Goal: Task Accomplishment & Management: Manage account settings

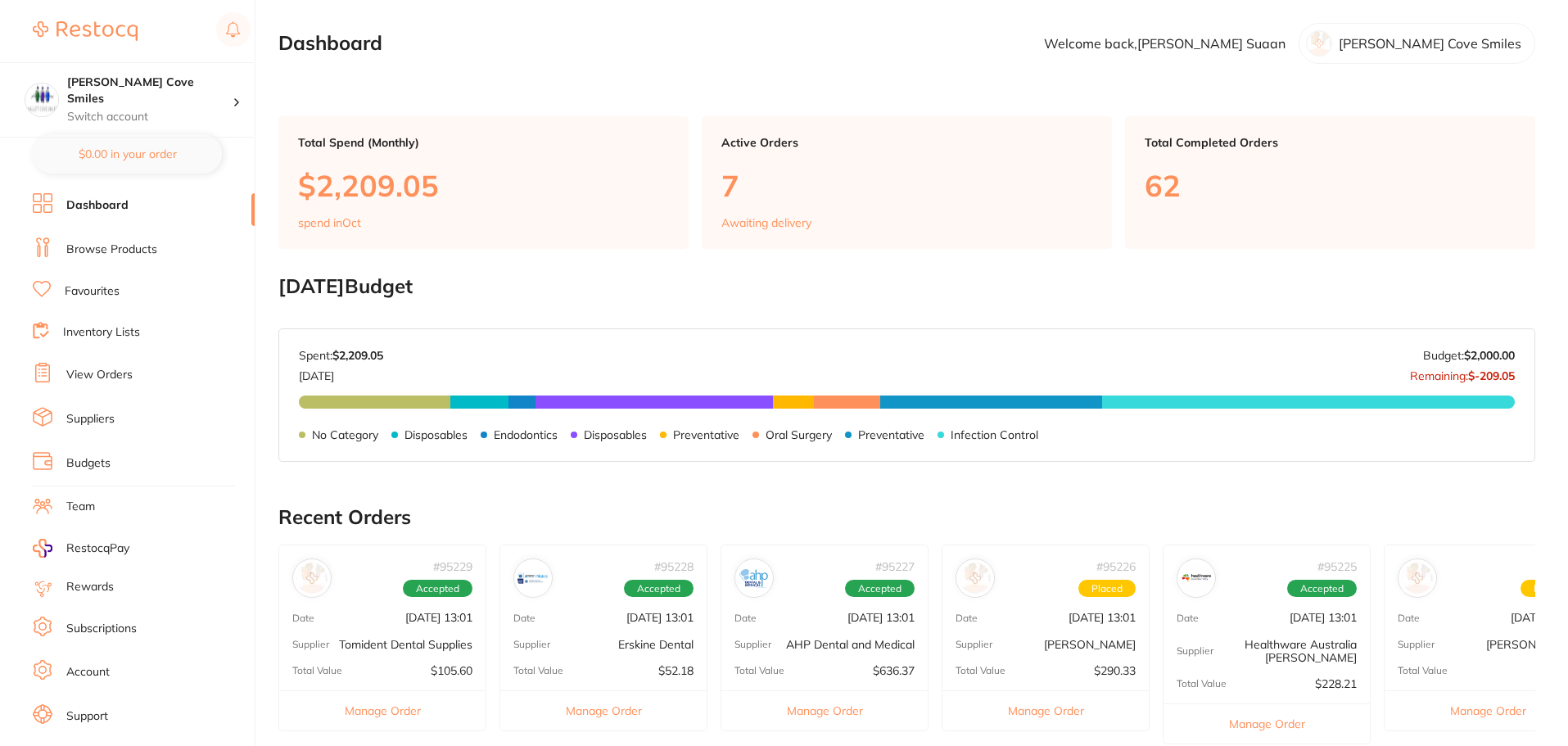
click at [109, 368] on link "View Orders" at bounding box center [99, 374] width 66 height 16
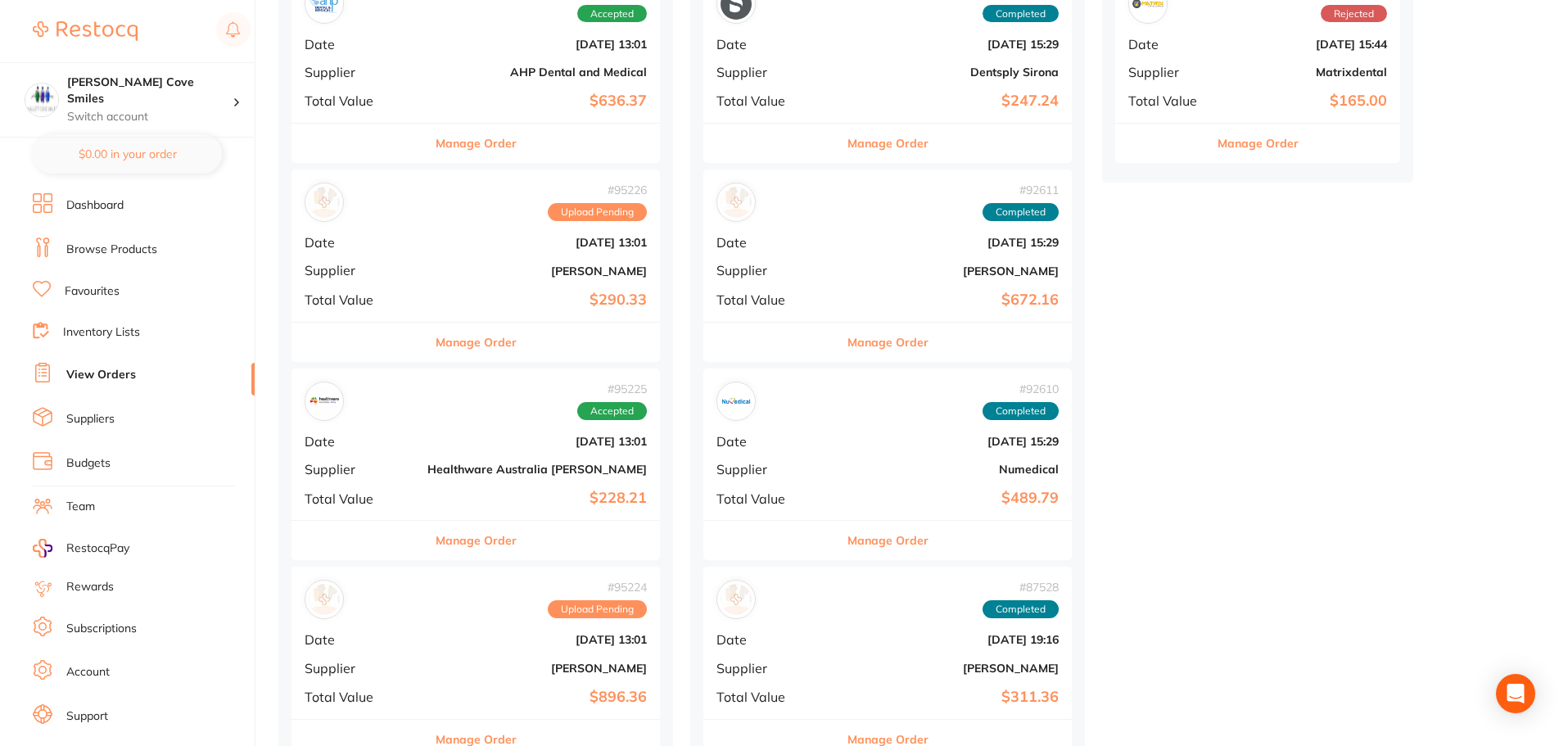
scroll to position [492, 0]
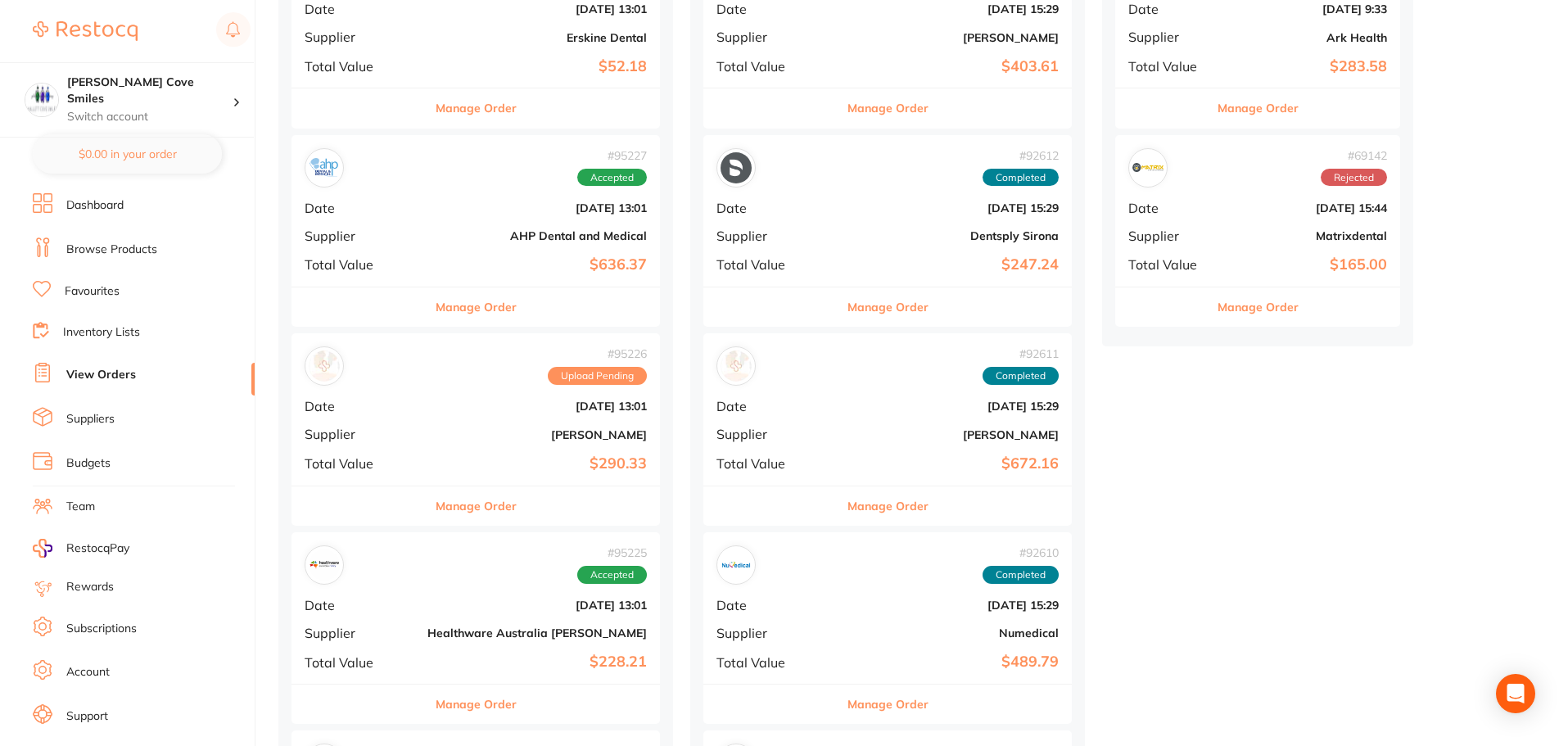
click at [436, 412] on b "[DATE] 13:01" at bounding box center [537, 405] width 219 height 13
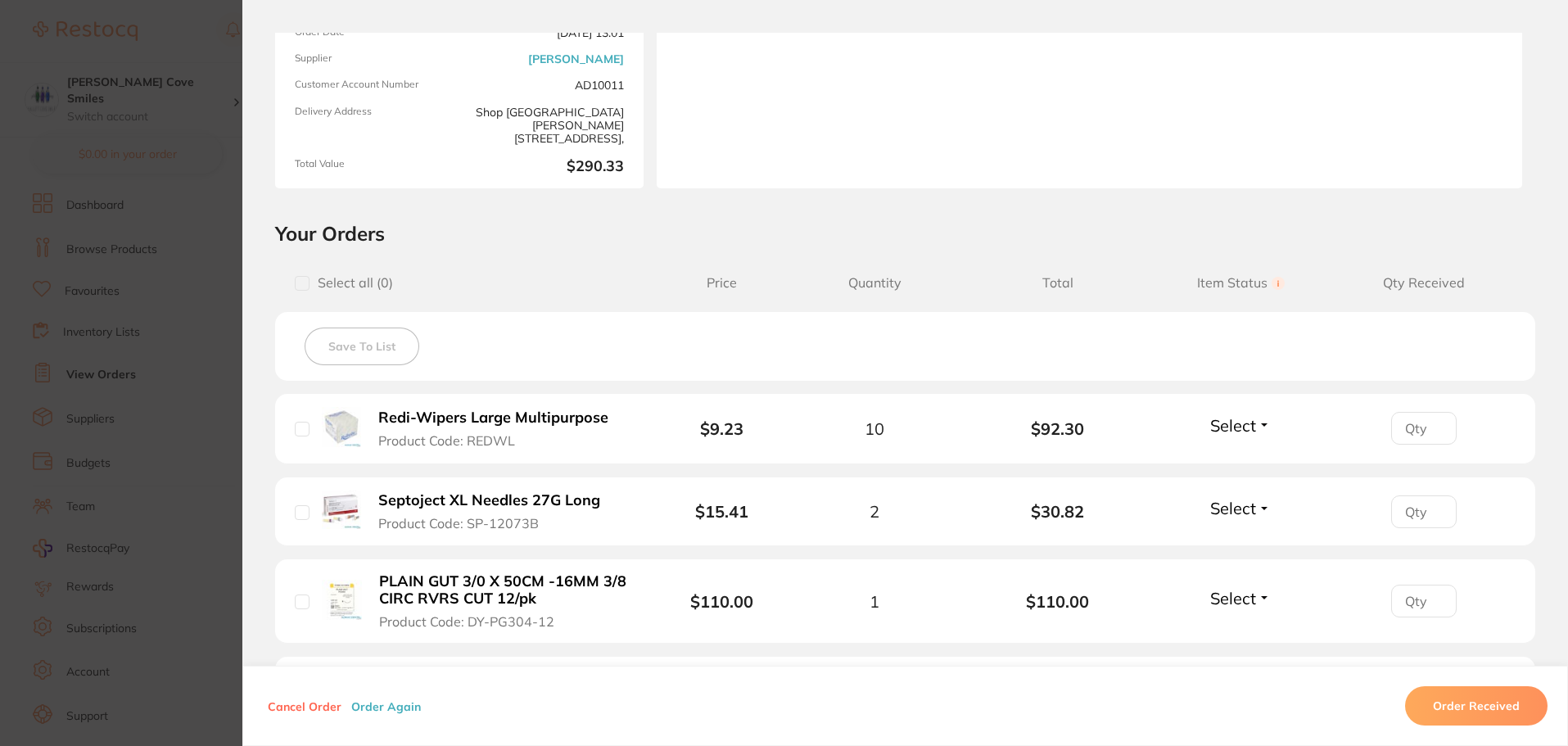
scroll to position [328, 0]
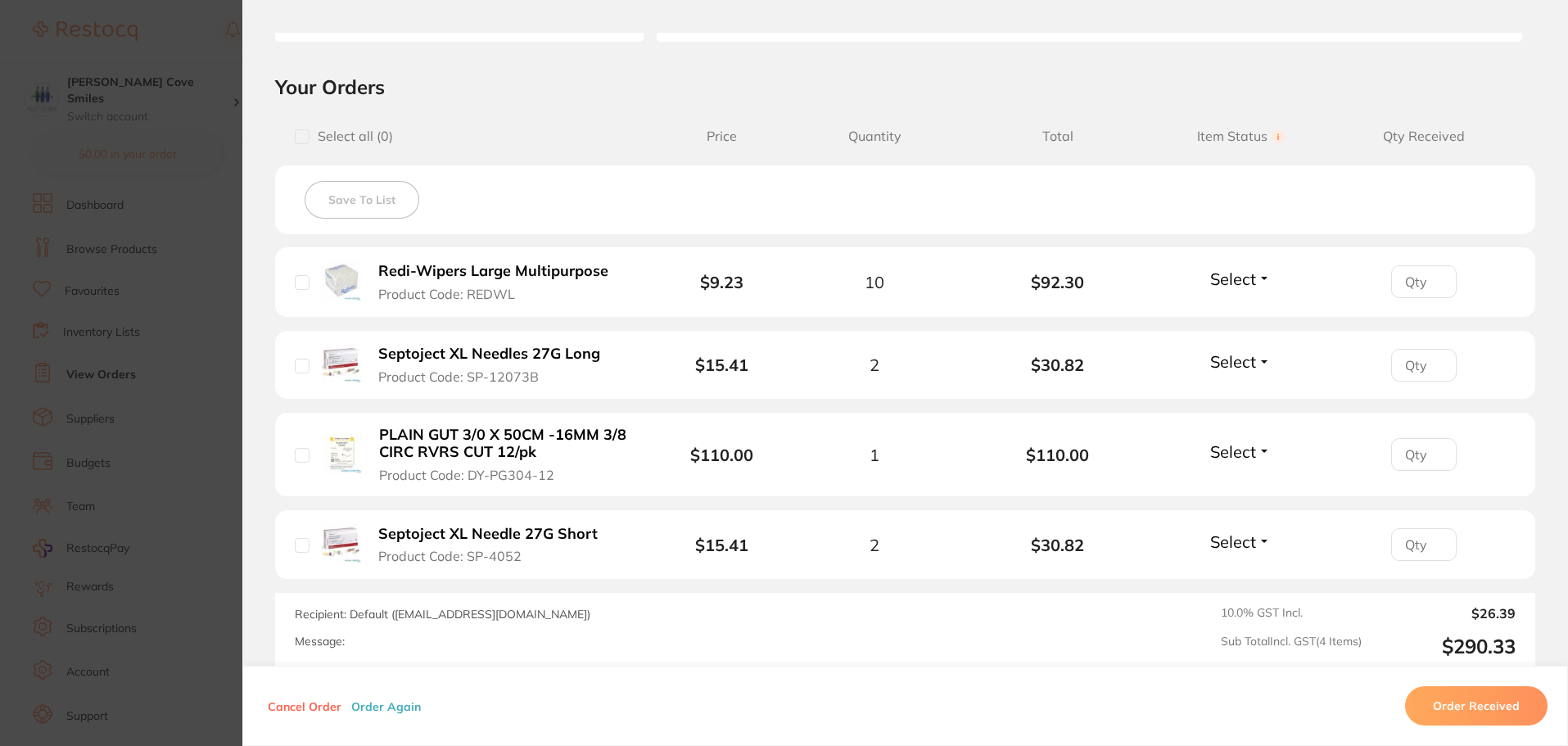
click at [1426, 288] on input "number" at bounding box center [1424, 282] width 66 height 33
click at [1434, 699] on button "Order Received" at bounding box center [1476, 706] width 142 height 40
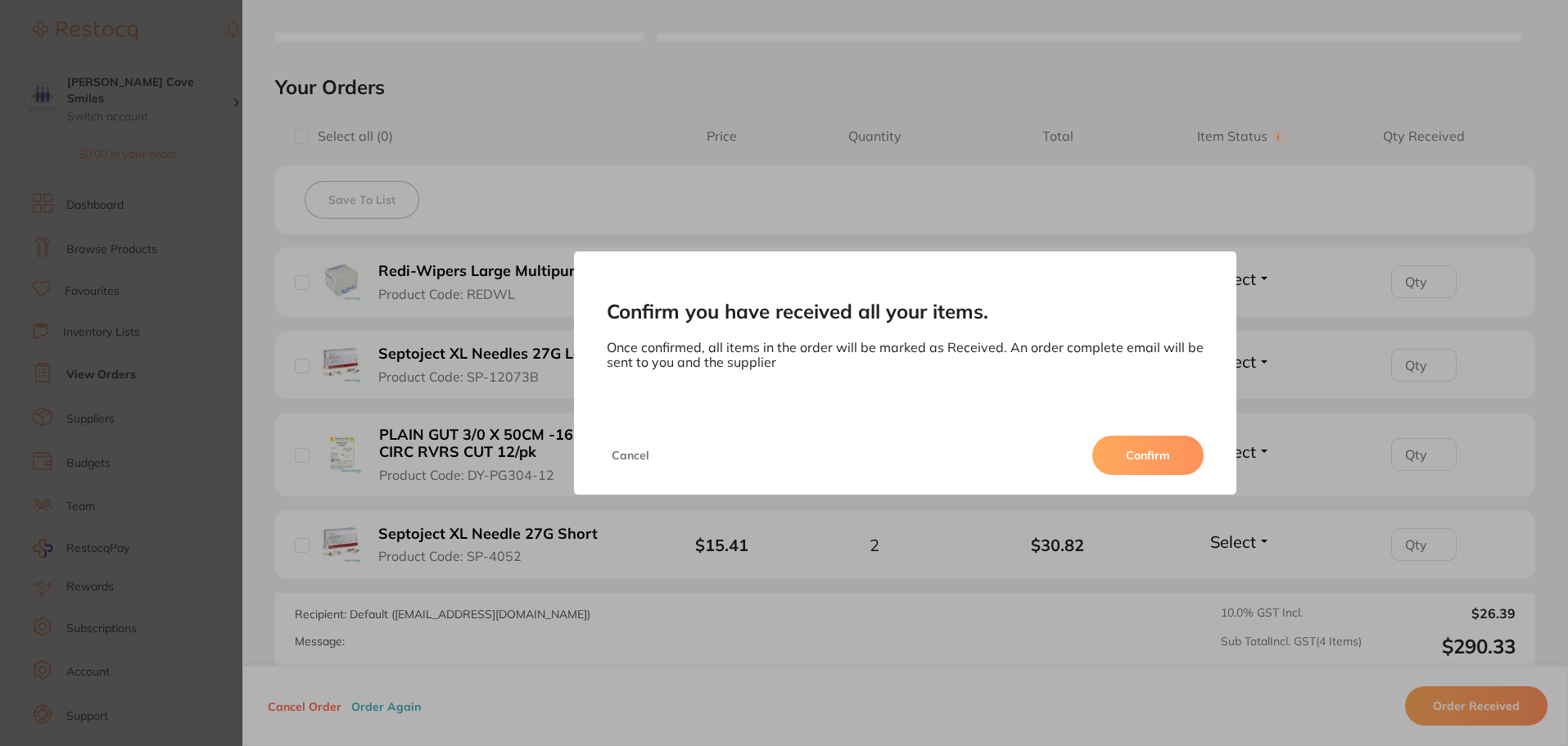
click at [1160, 452] on button "Confirm" at bounding box center [1148, 455] width 111 height 40
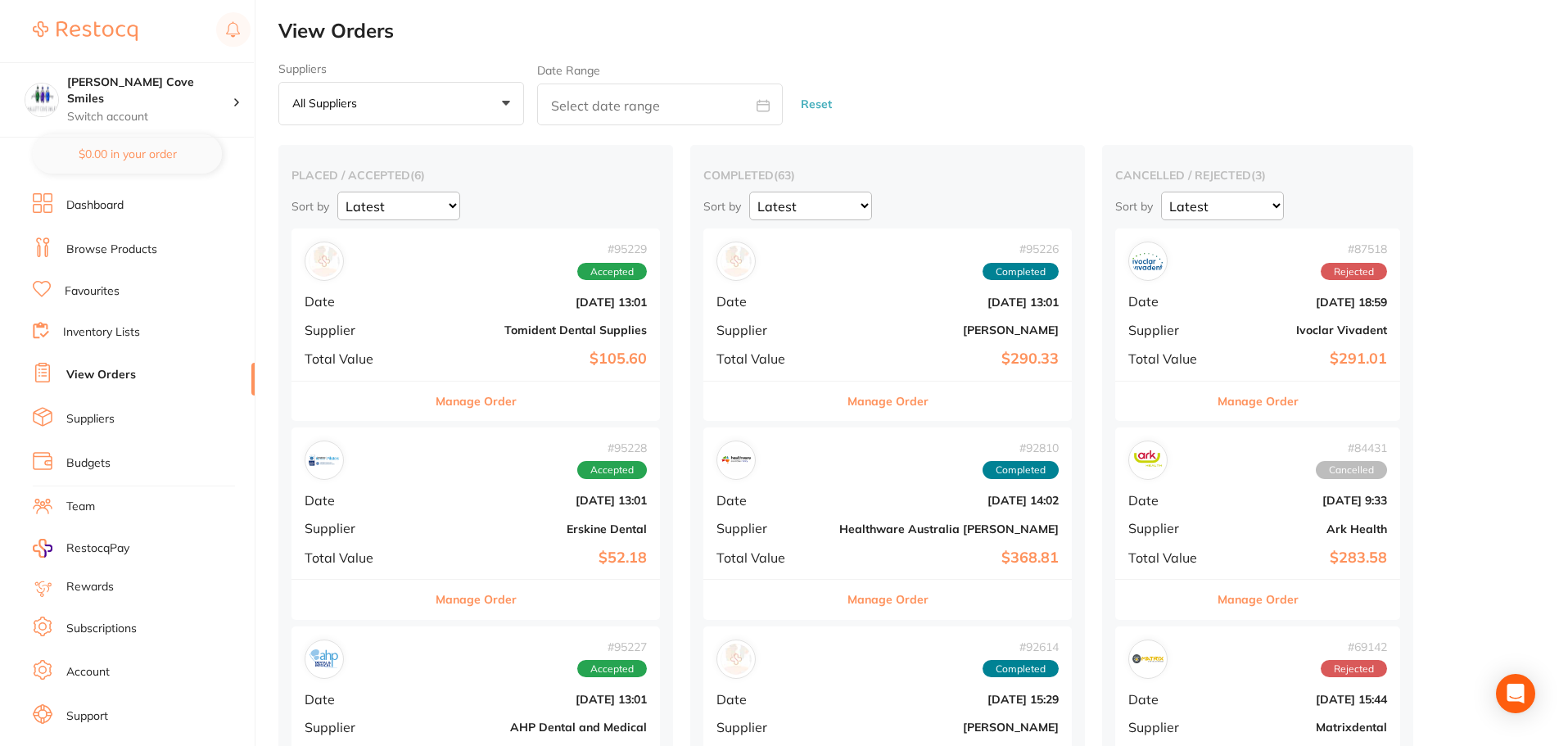
click at [452, 397] on button "Manage Order" at bounding box center [476, 401] width 81 height 40
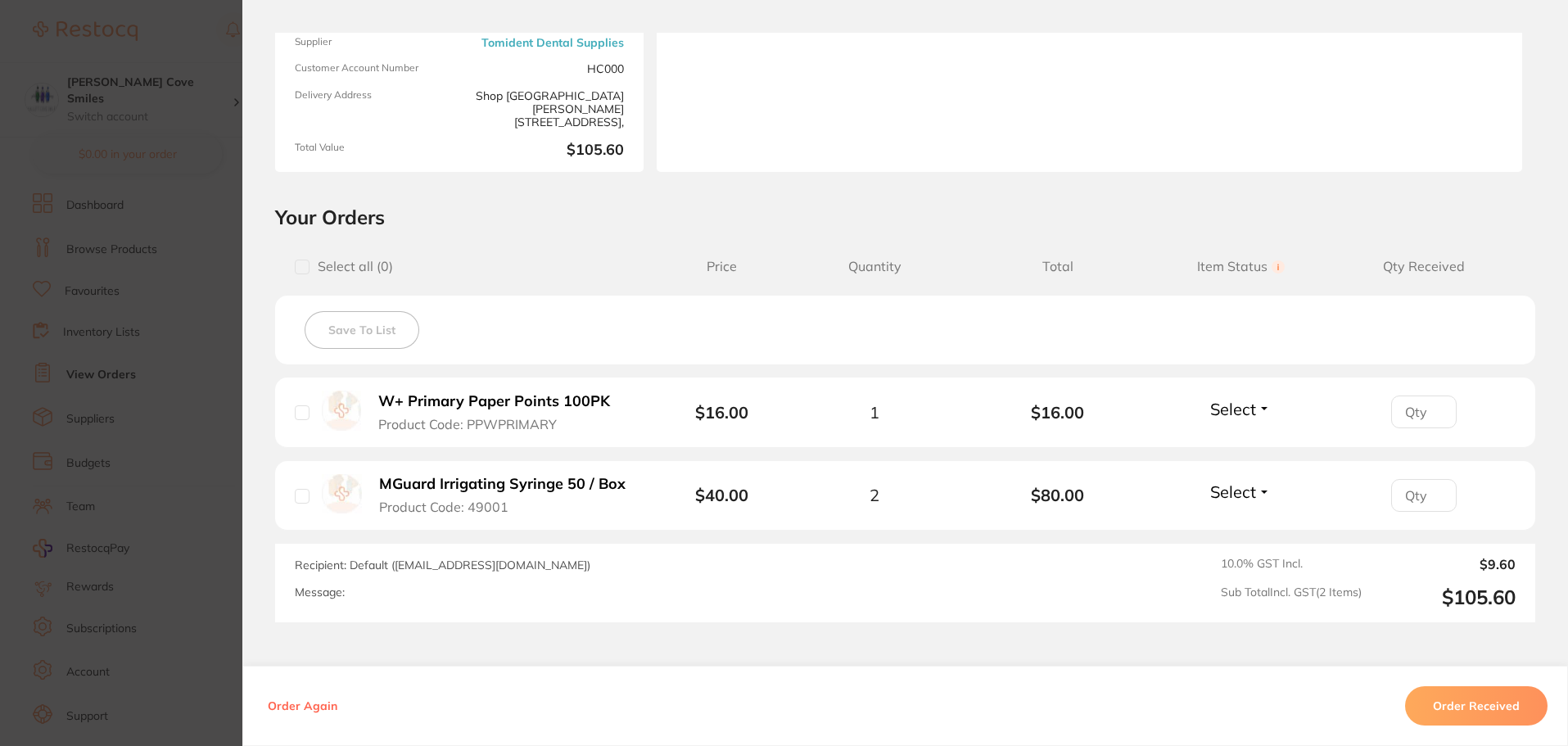
scroll to position [317, 0]
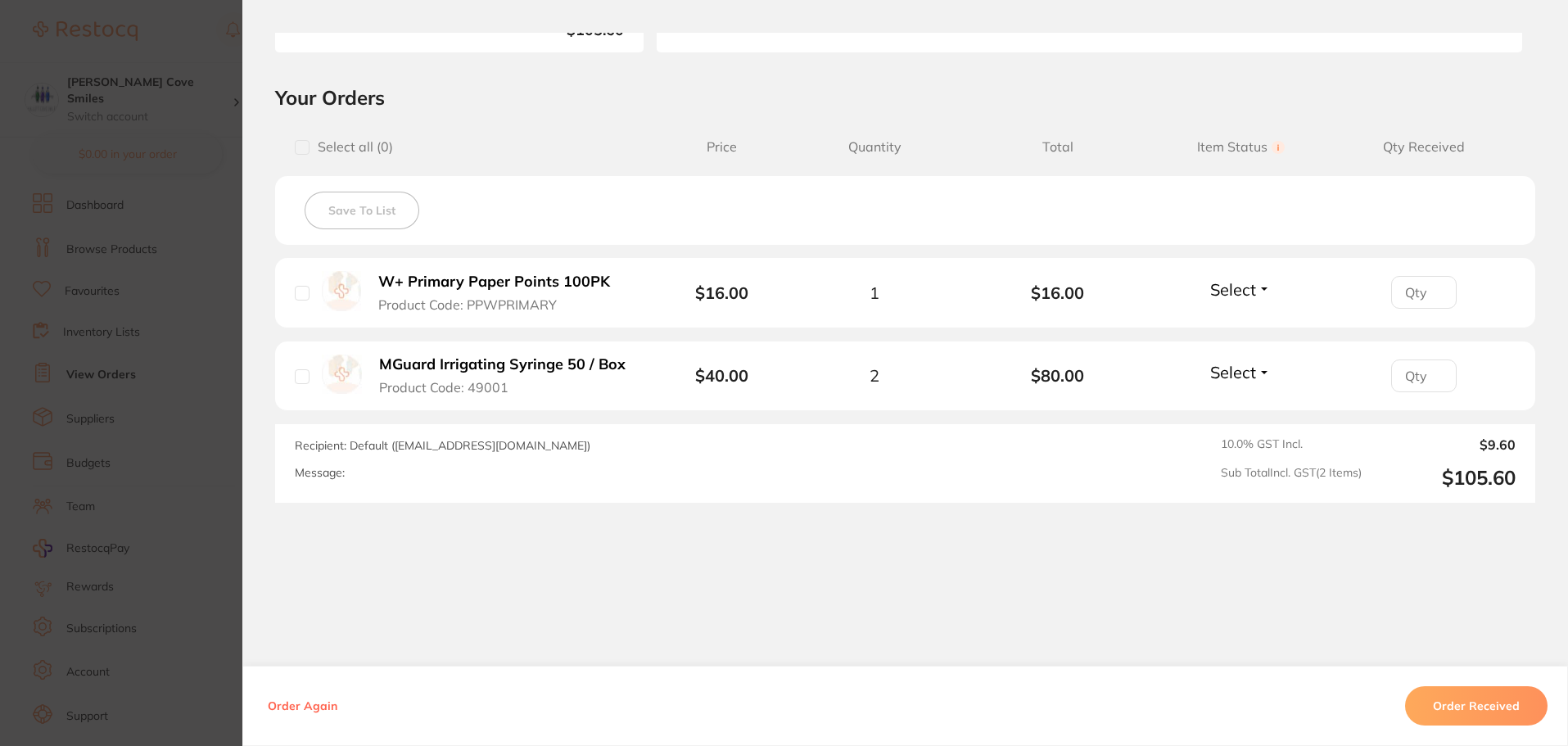
click at [1429, 701] on button "Order Received" at bounding box center [1476, 706] width 142 height 40
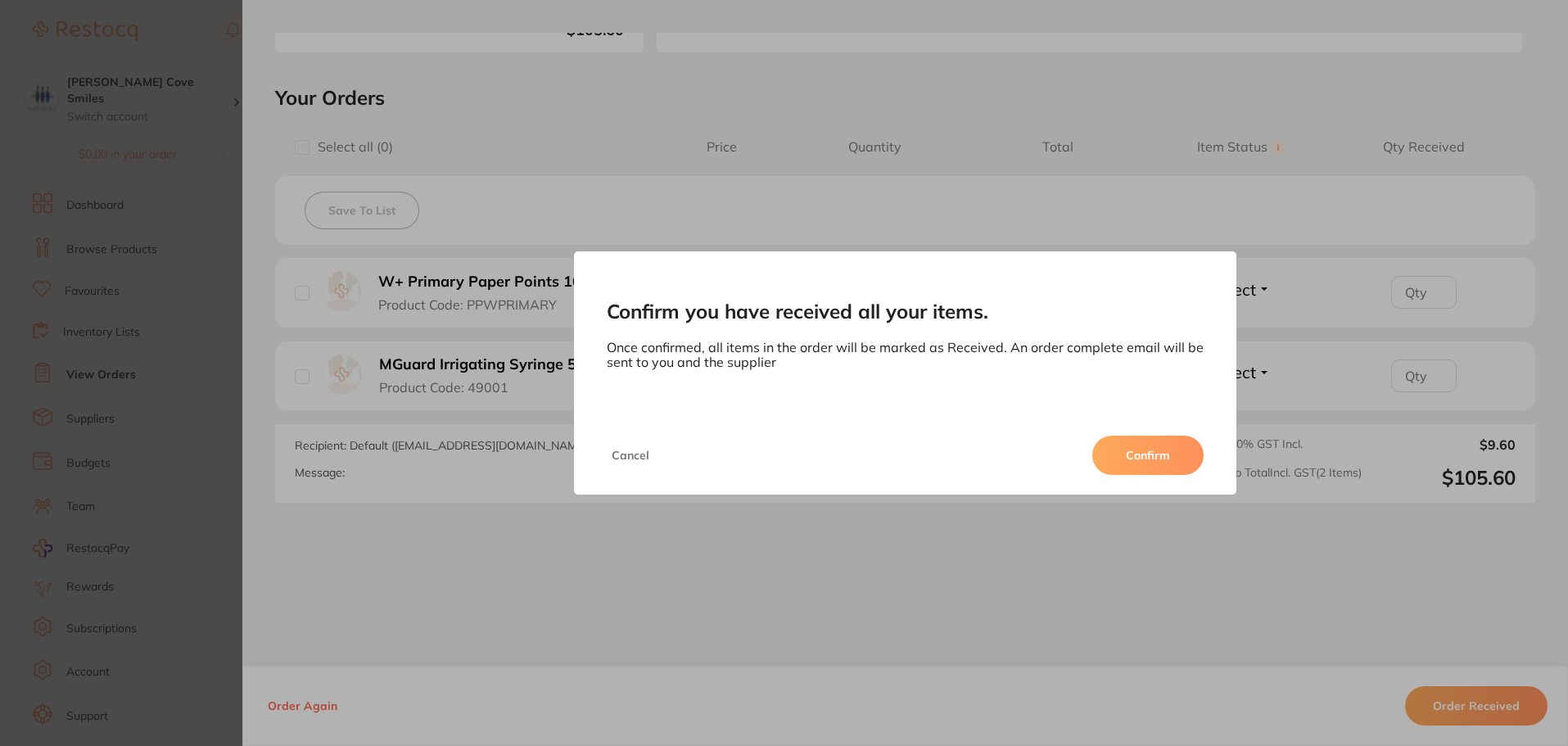
click at [1162, 444] on button "Confirm" at bounding box center [1148, 455] width 111 height 40
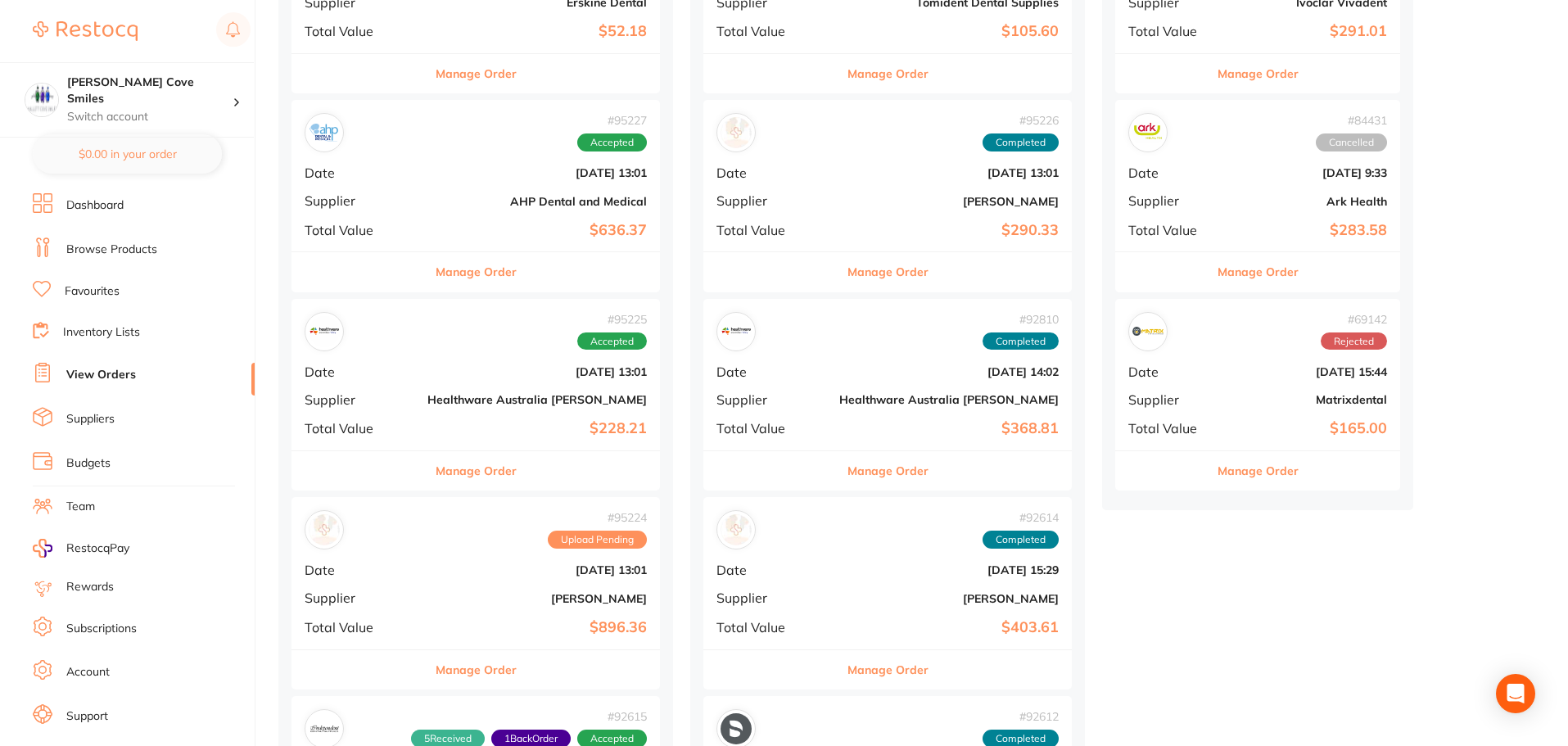
scroll to position [574, 0]
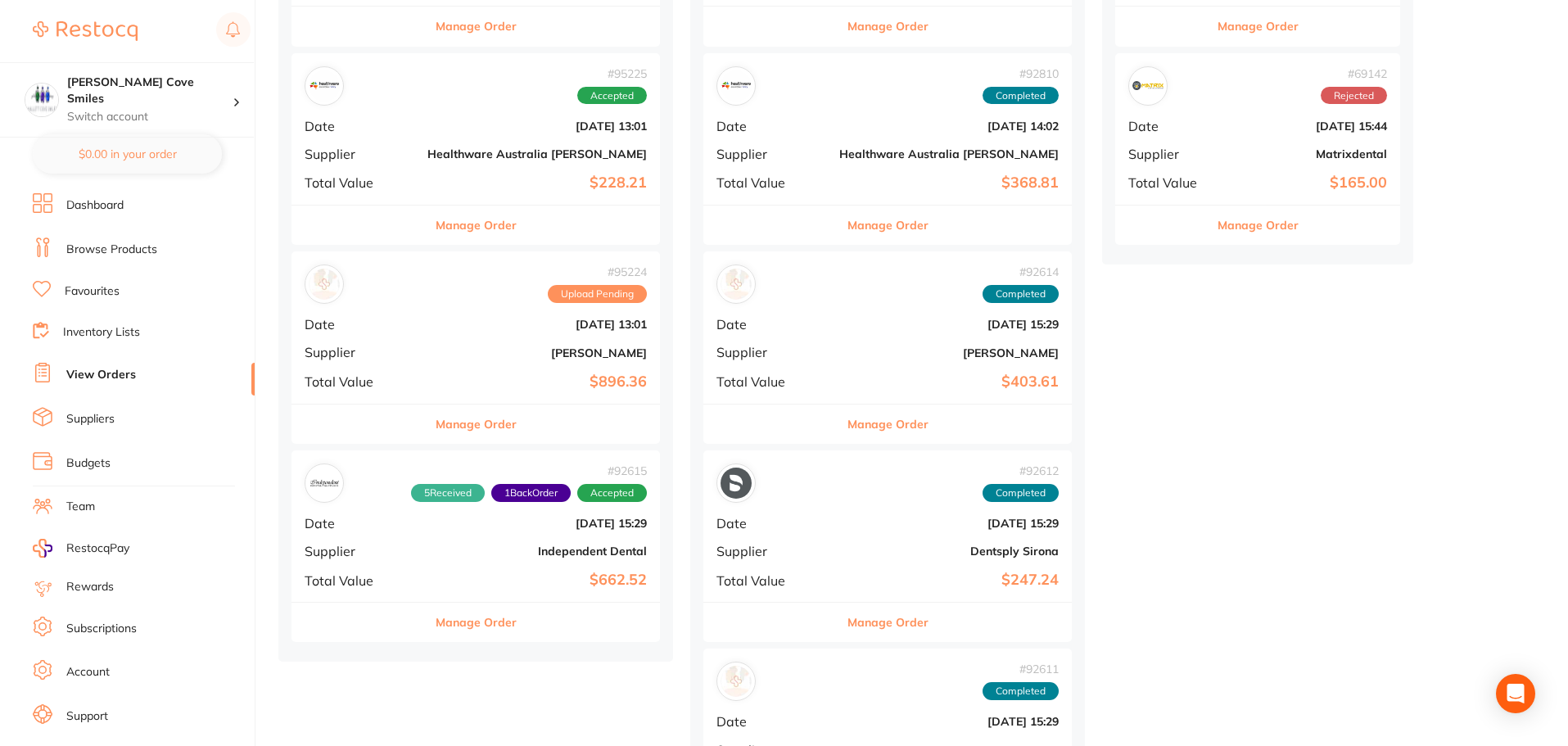
click at [467, 618] on button "Manage Order" at bounding box center [476, 623] width 81 height 40
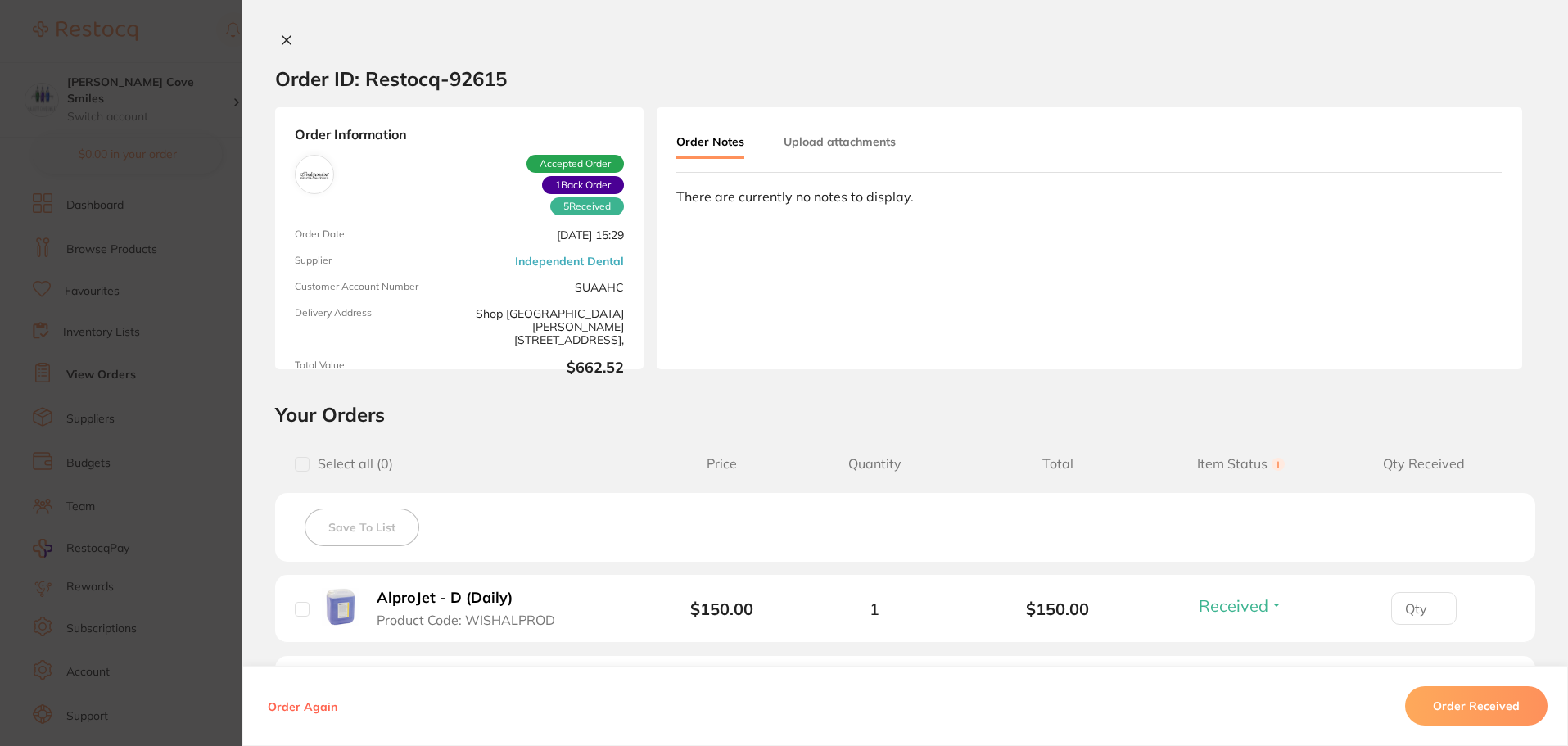
click at [283, 34] on icon at bounding box center [286, 40] width 13 height 13
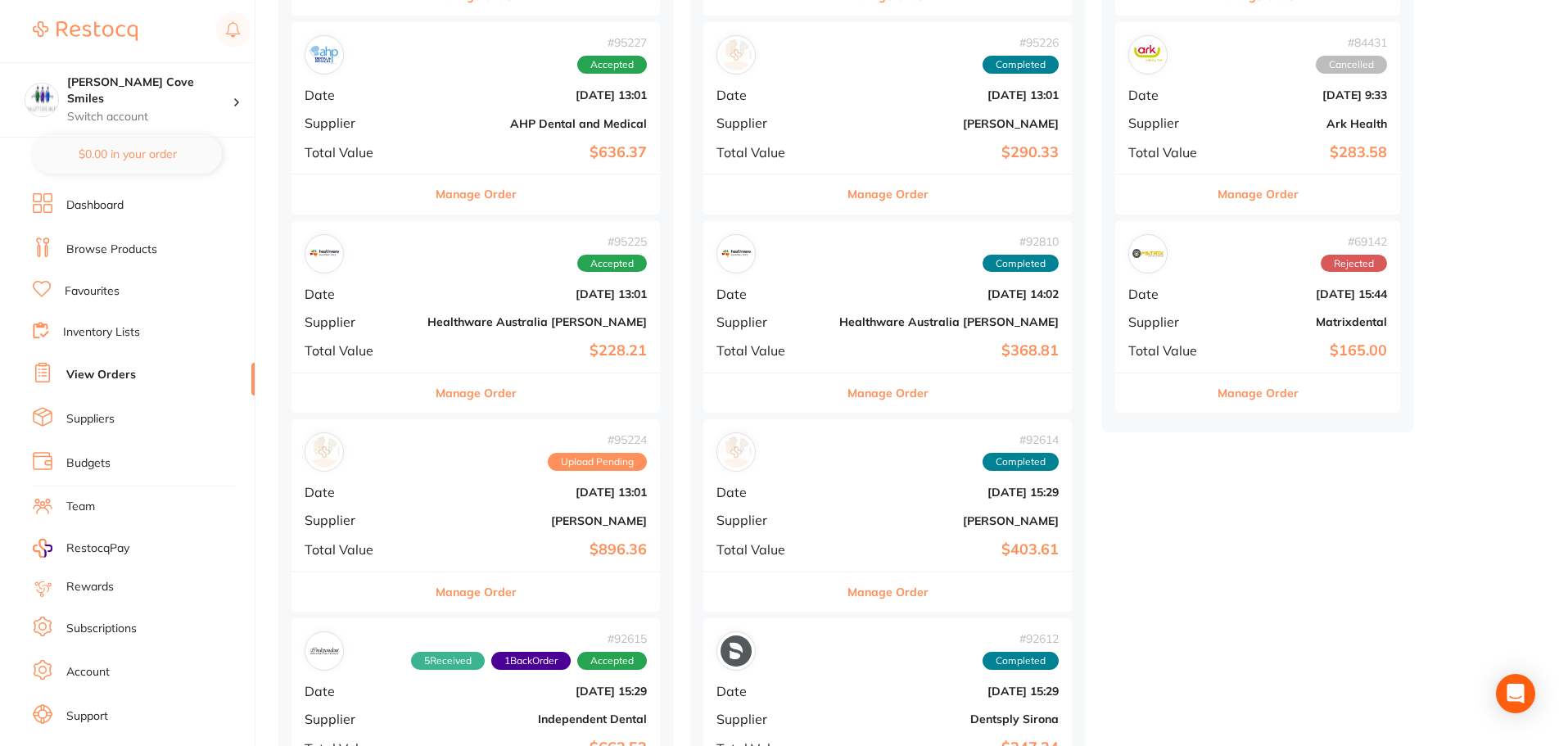
scroll to position [246, 0]
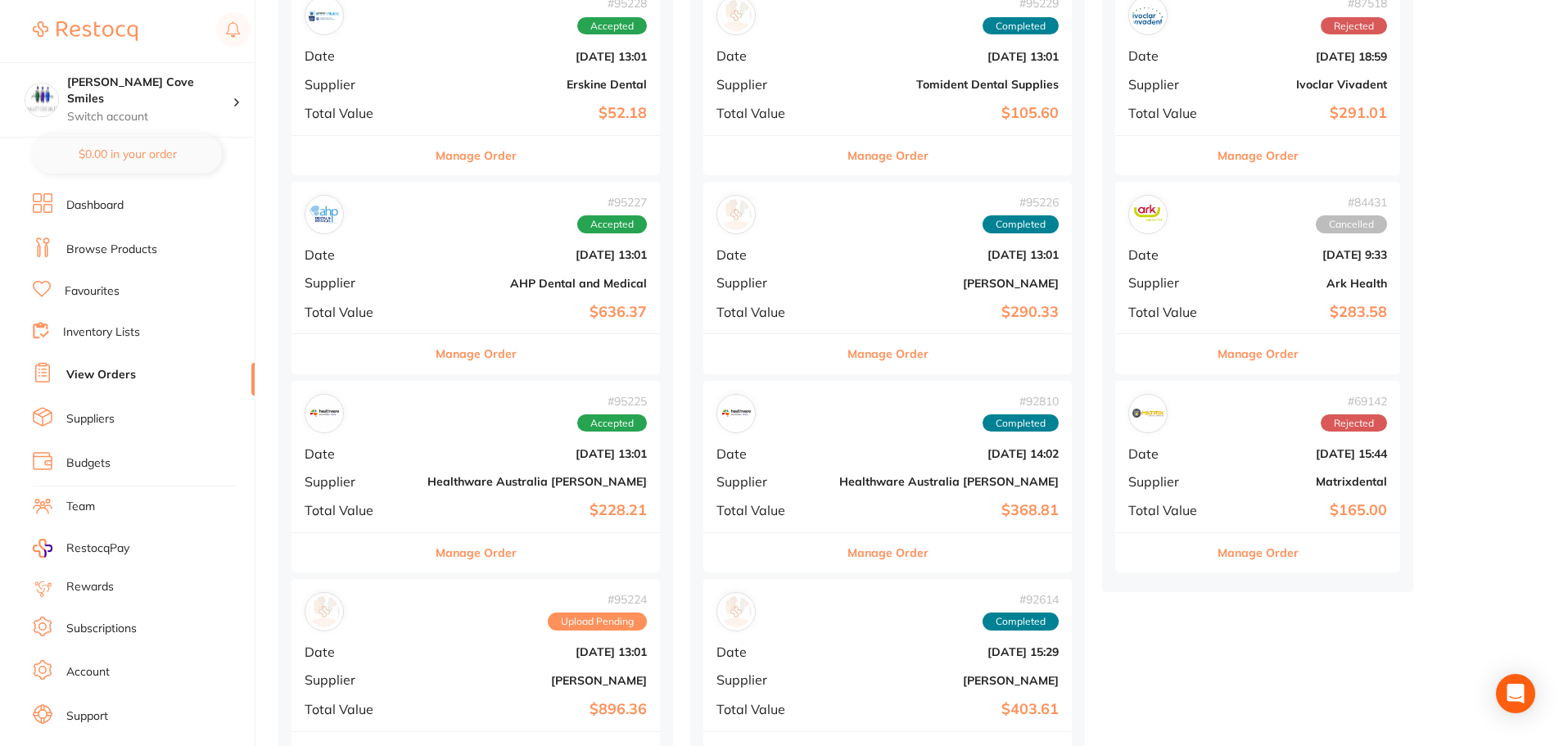
click at [472, 551] on button "Manage Order" at bounding box center [476, 553] width 81 height 40
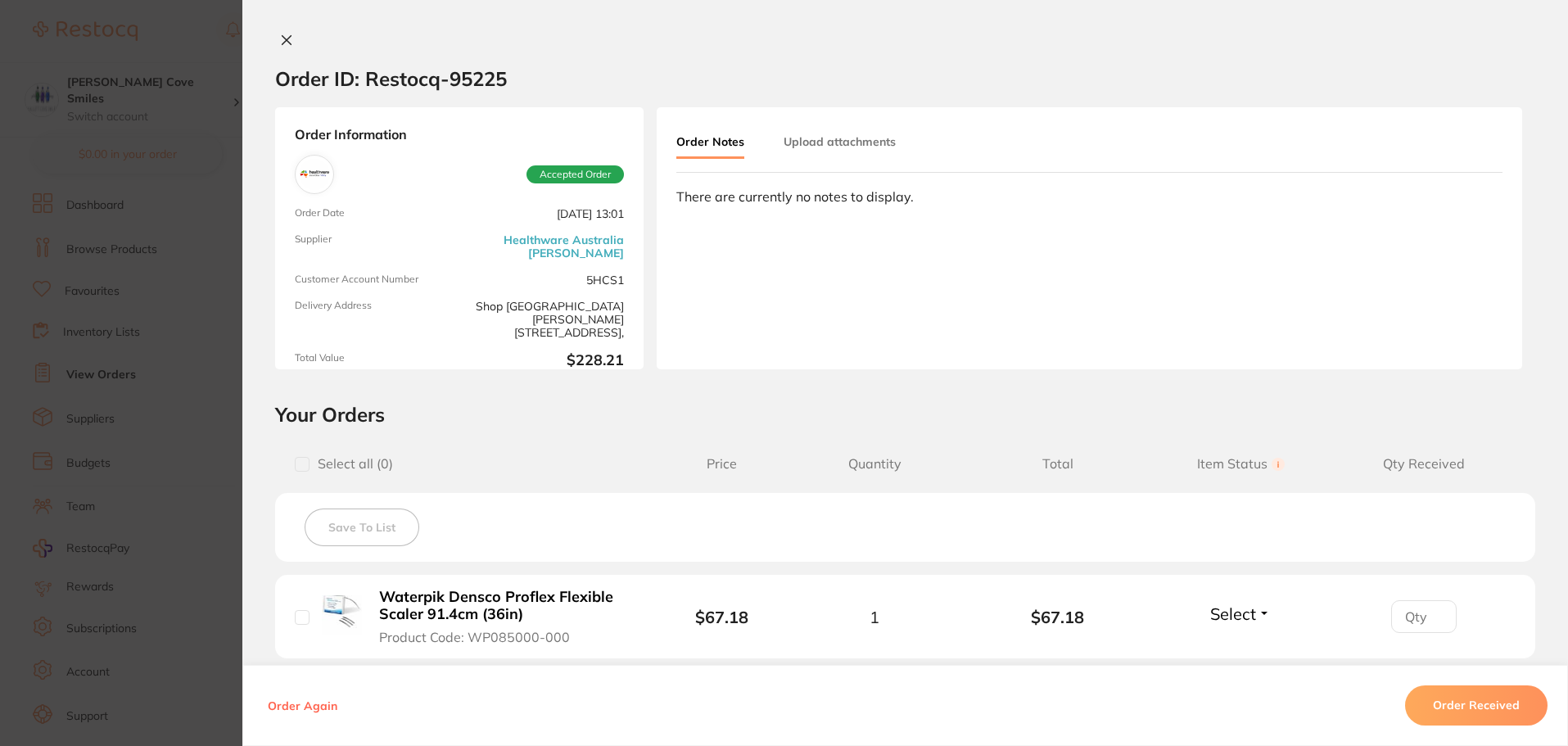
click at [284, 36] on icon at bounding box center [286, 40] width 13 height 13
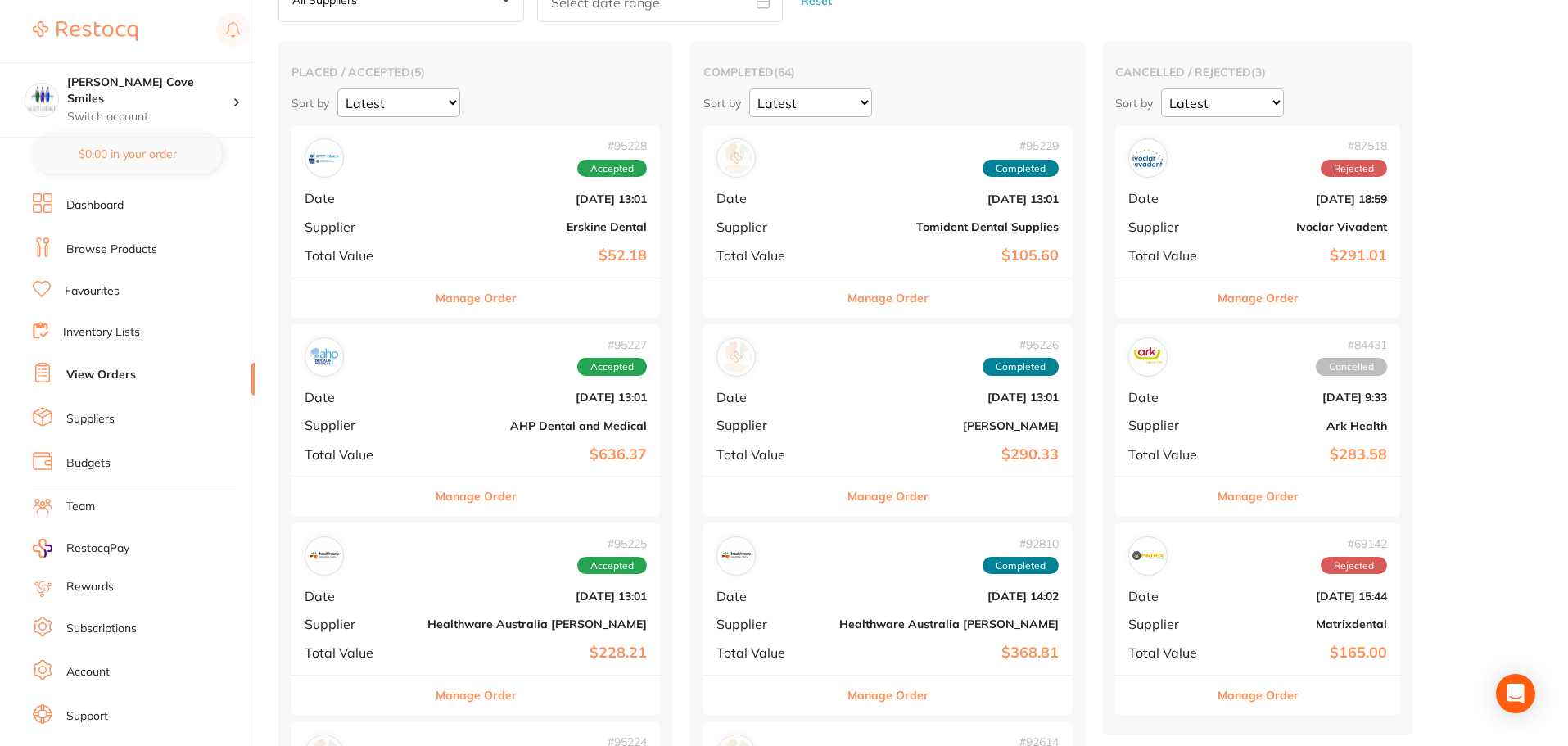
scroll to position [246, 0]
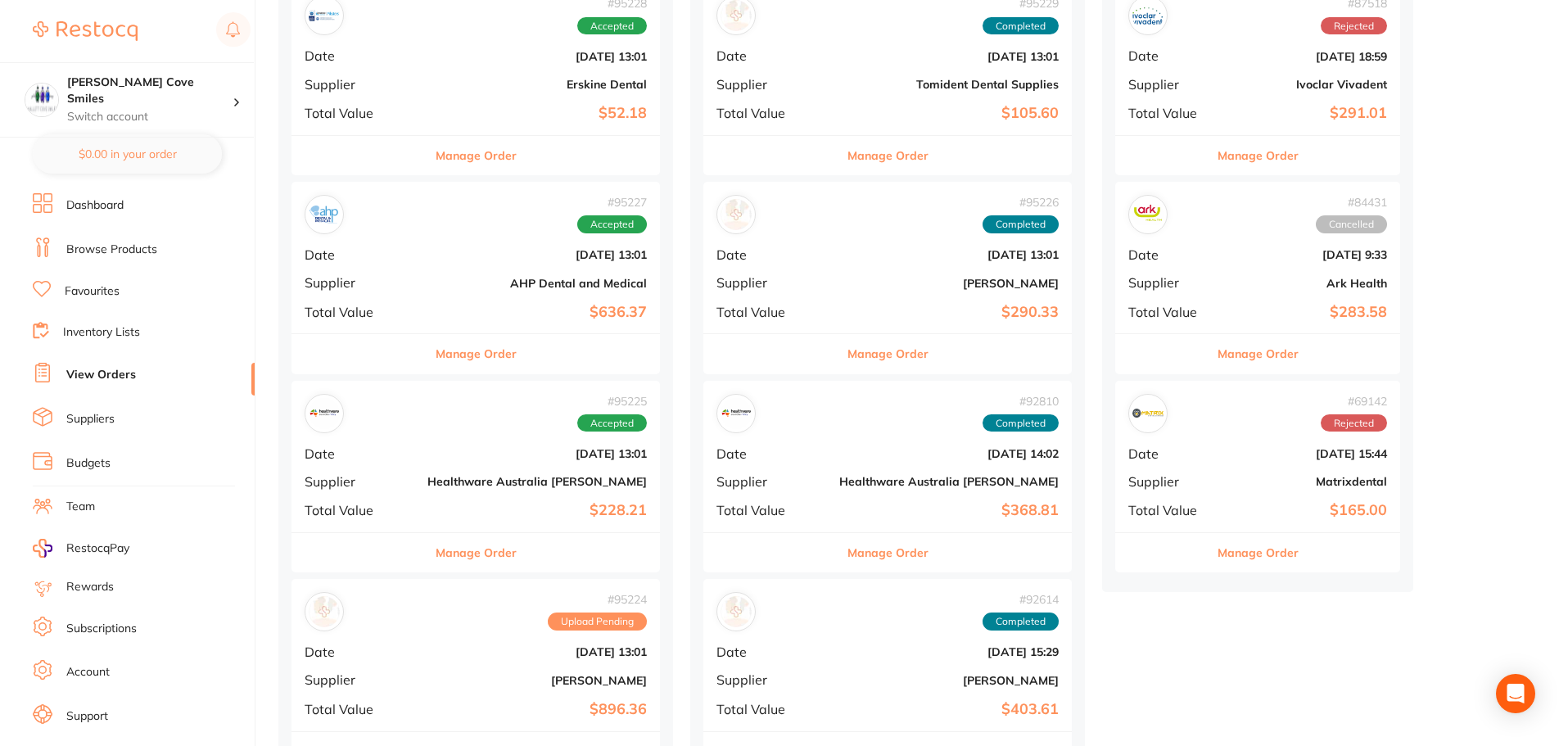
click at [446, 348] on button "Manage Order" at bounding box center [476, 354] width 81 height 40
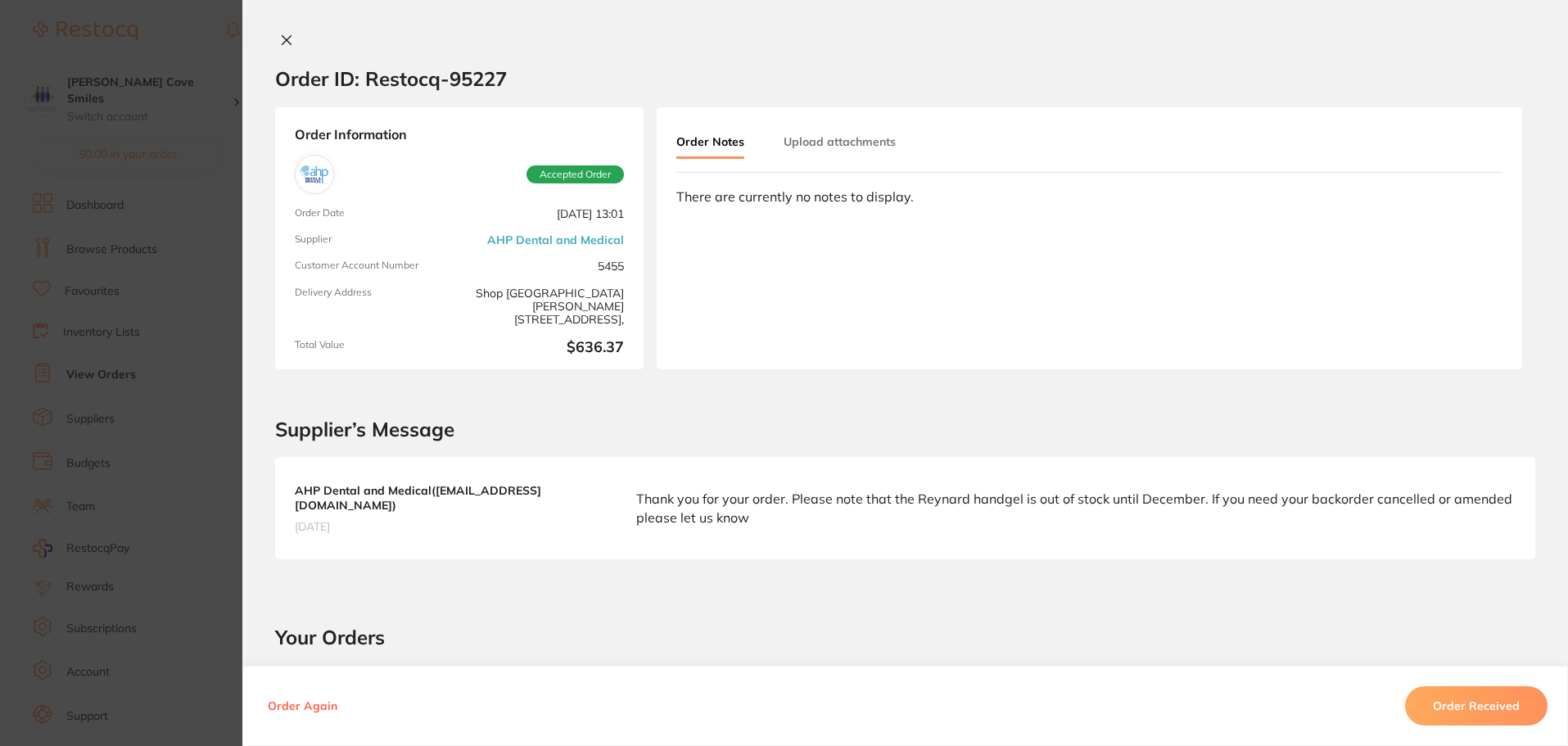
click at [285, 33] on button at bounding box center [286, 41] width 23 height 17
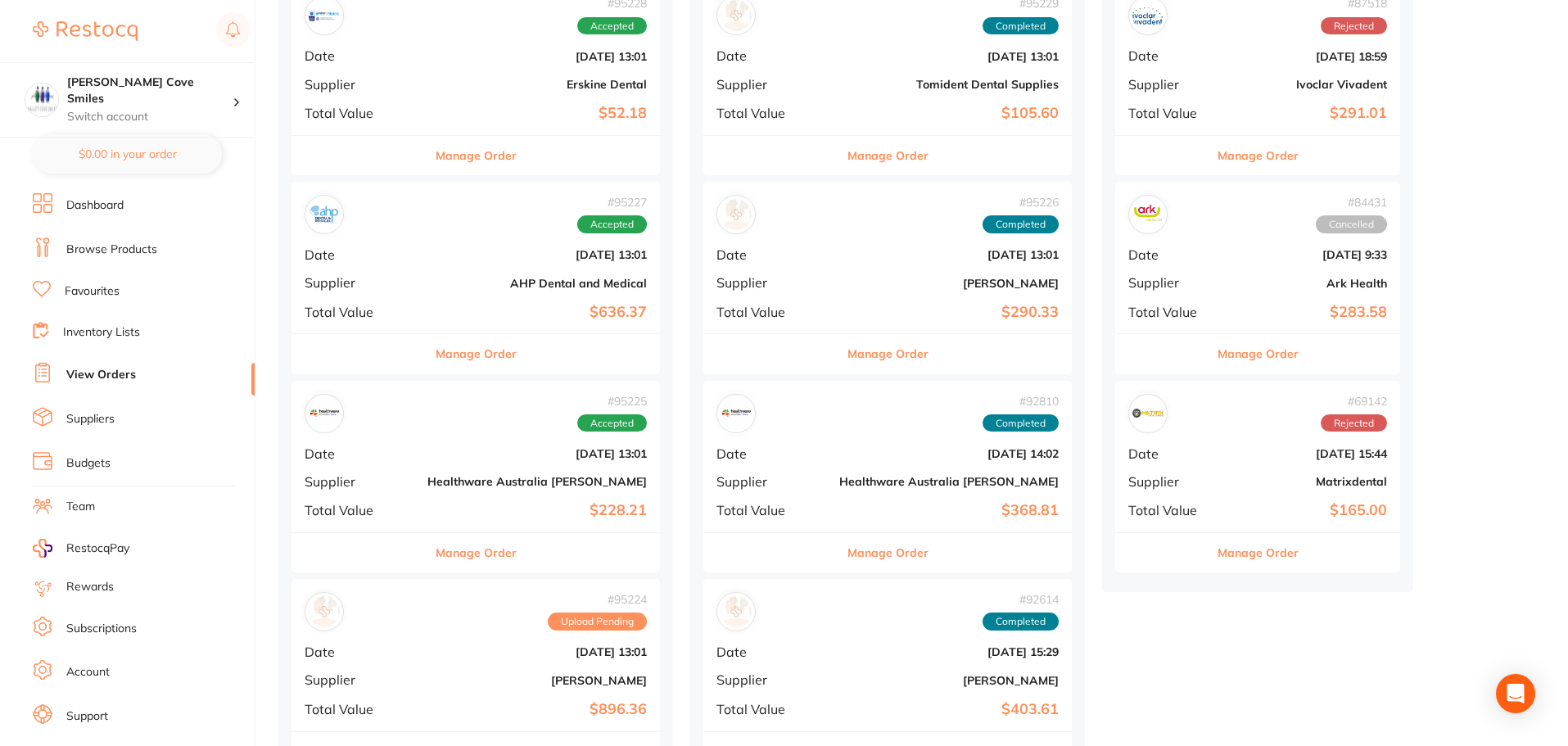
click at [442, 546] on button "Manage Order" at bounding box center [476, 553] width 81 height 40
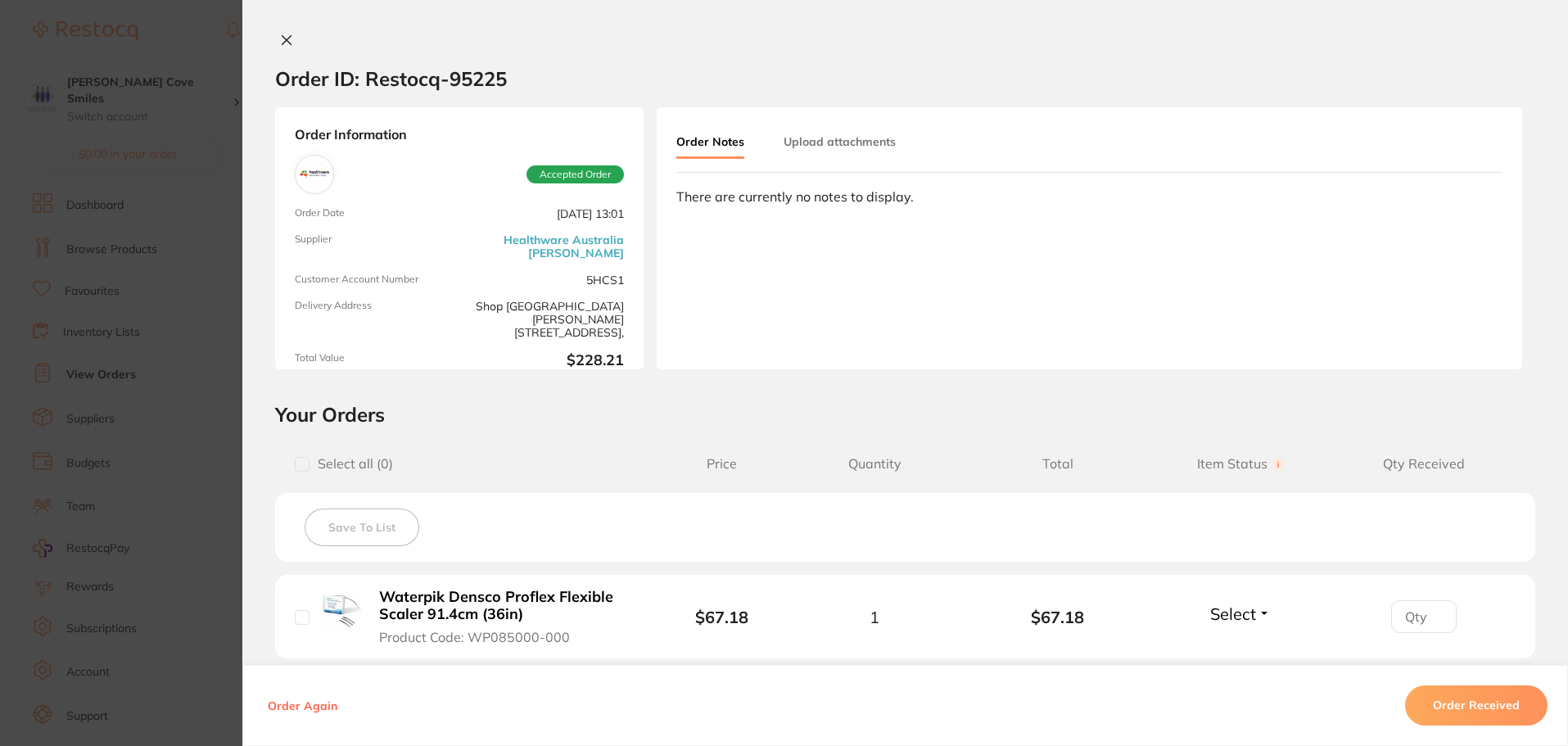
click at [280, 41] on icon at bounding box center [286, 40] width 13 height 13
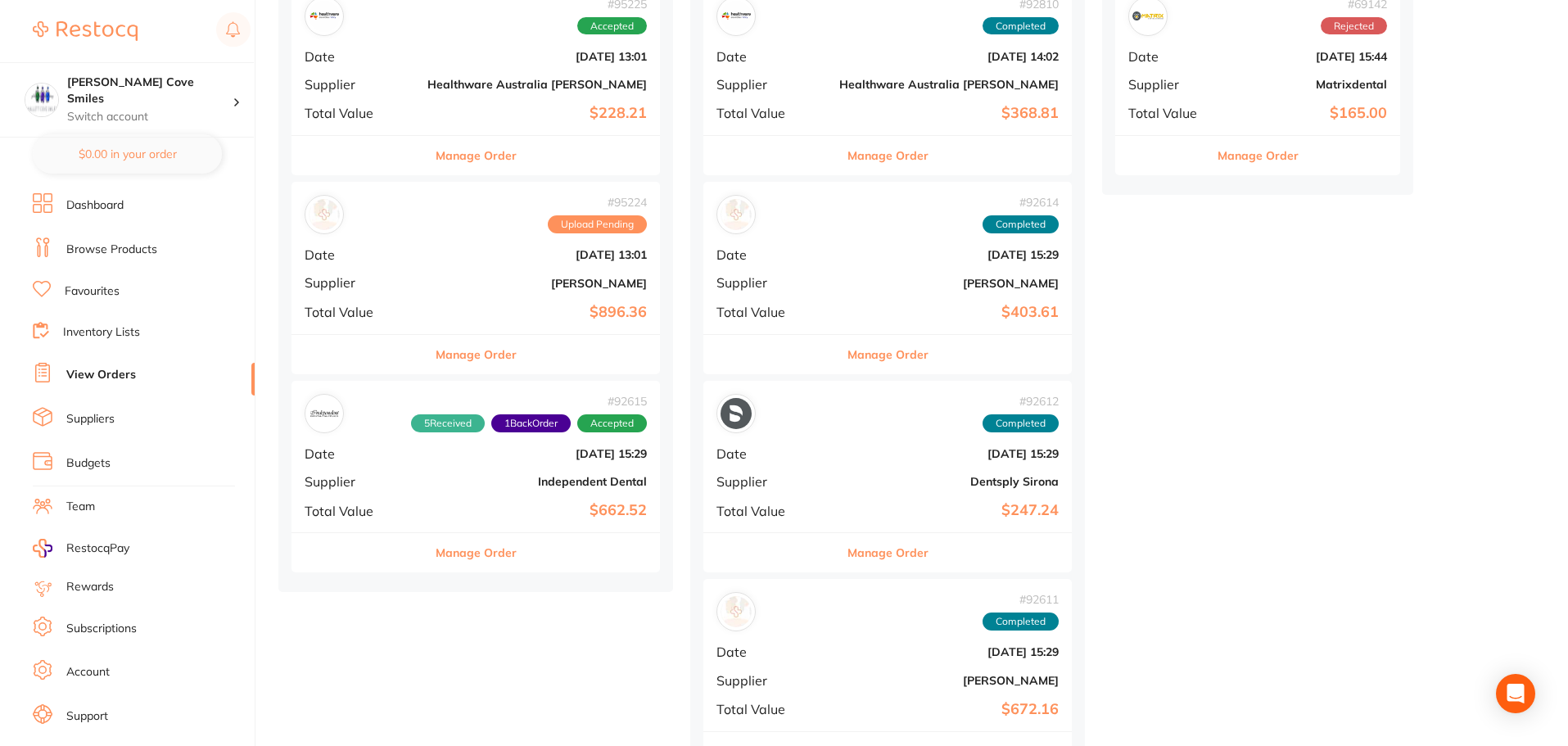
scroll to position [737, 0]
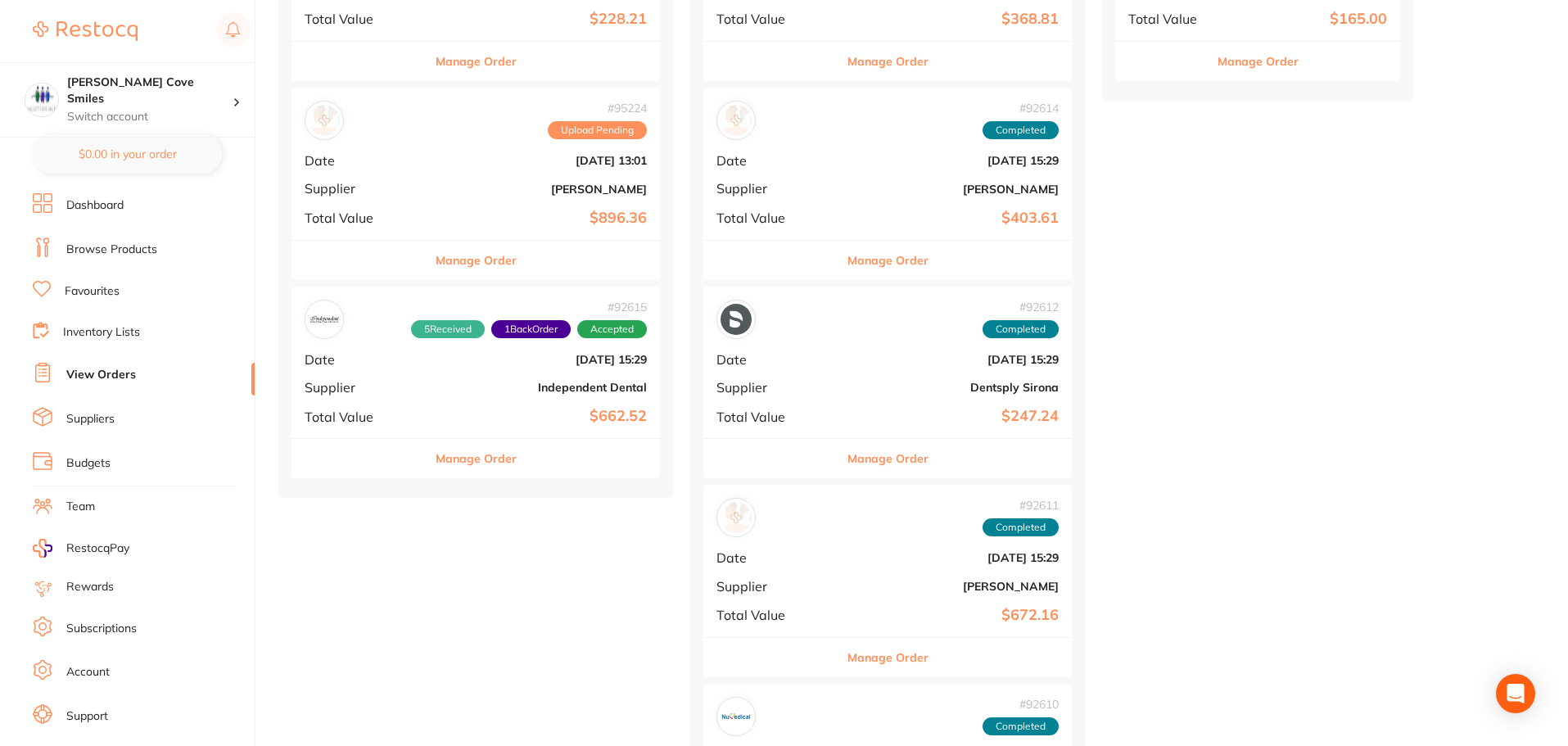
click at [436, 460] on button "Manage Order" at bounding box center [476, 459] width 81 height 40
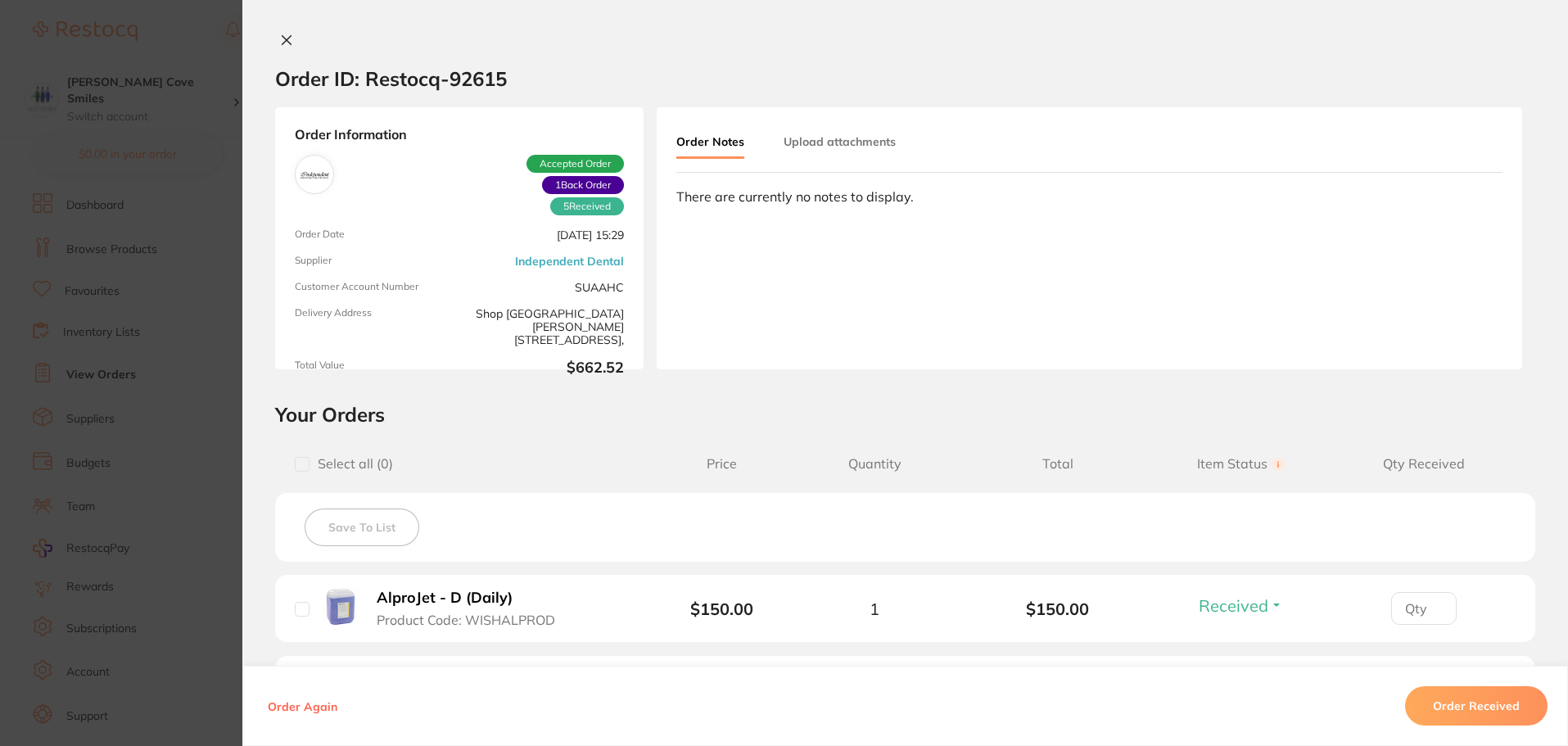
click at [281, 37] on icon at bounding box center [286, 40] width 13 height 13
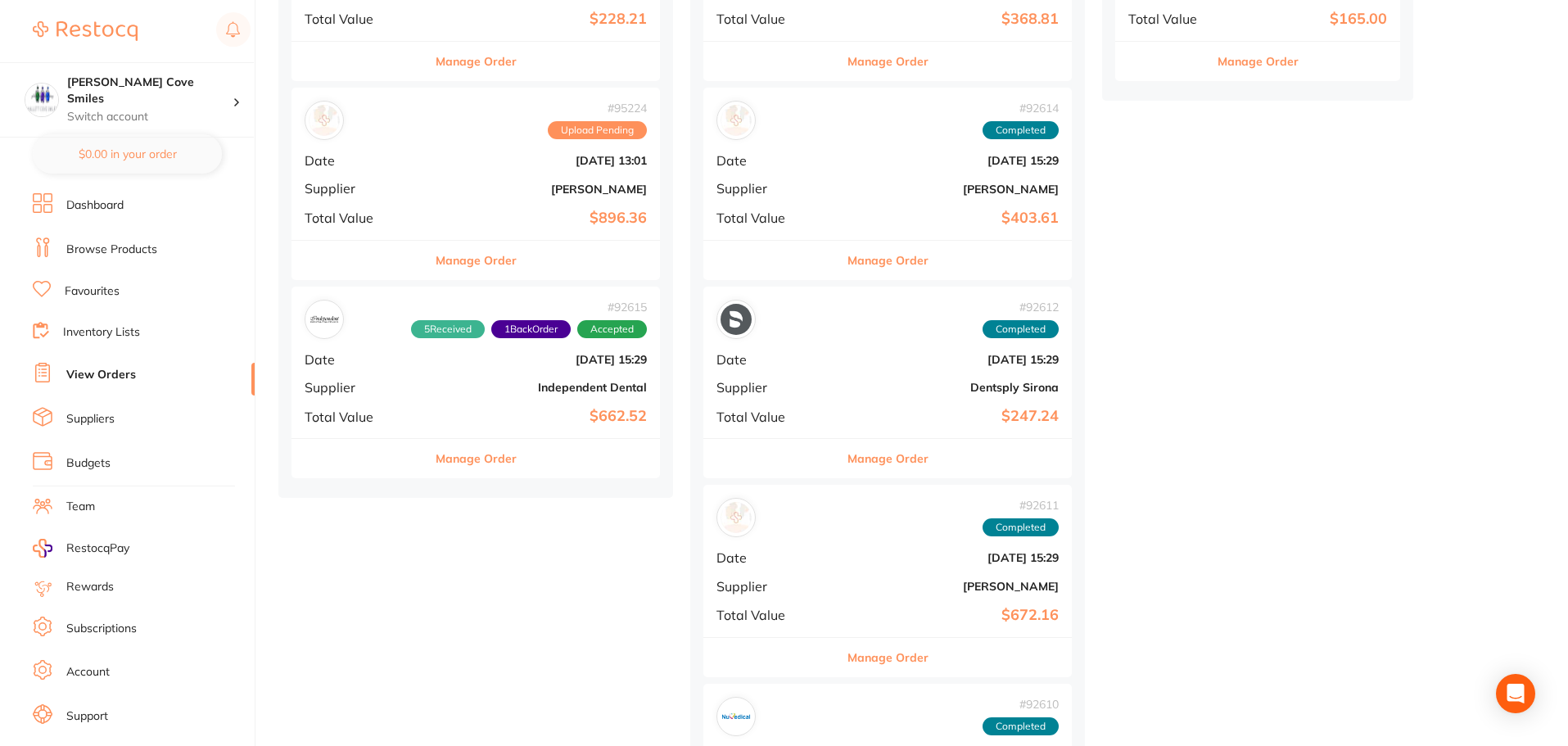
scroll to position [492, 0]
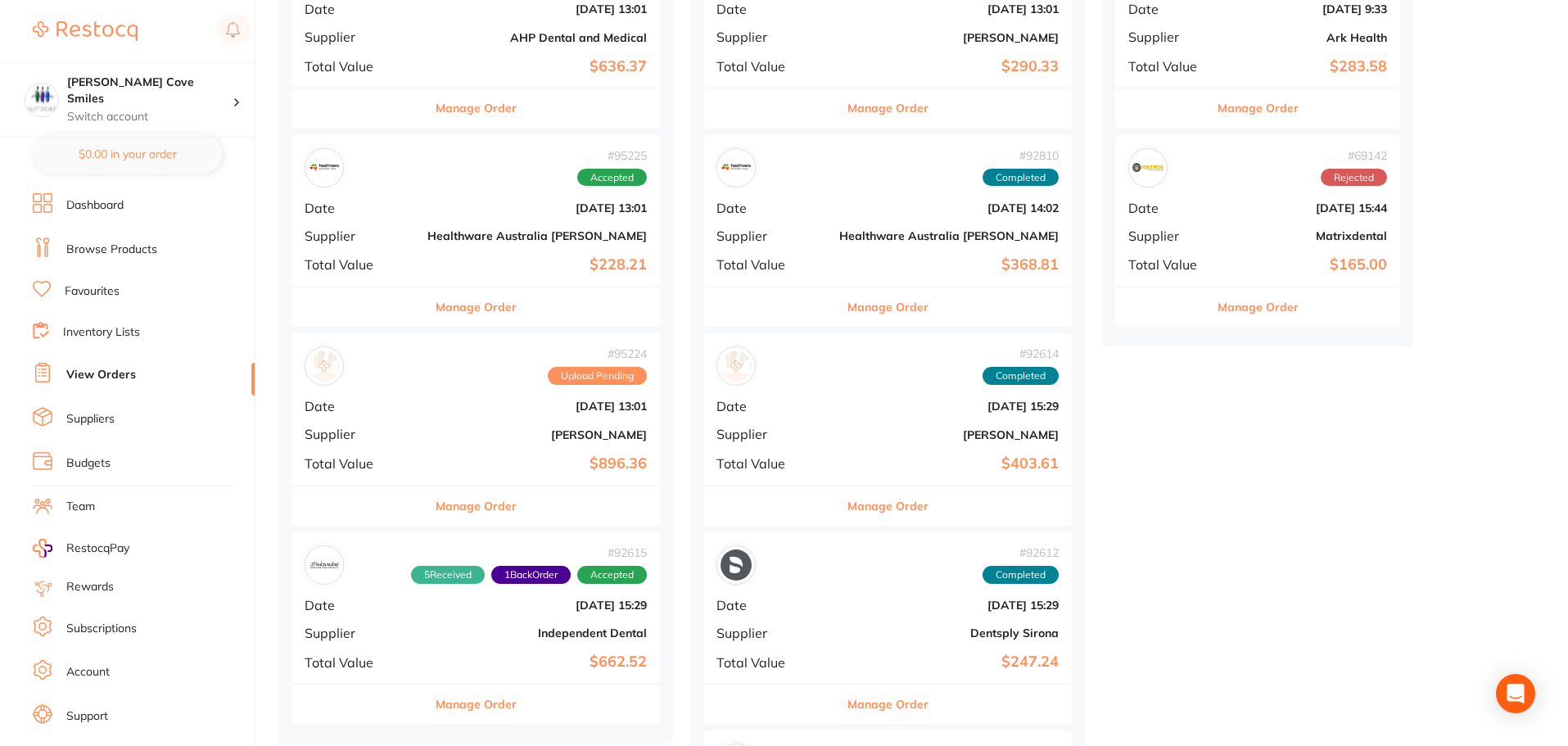
click at [436, 500] on button "Manage Order" at bounding box center [476, 506] width 81 height 40
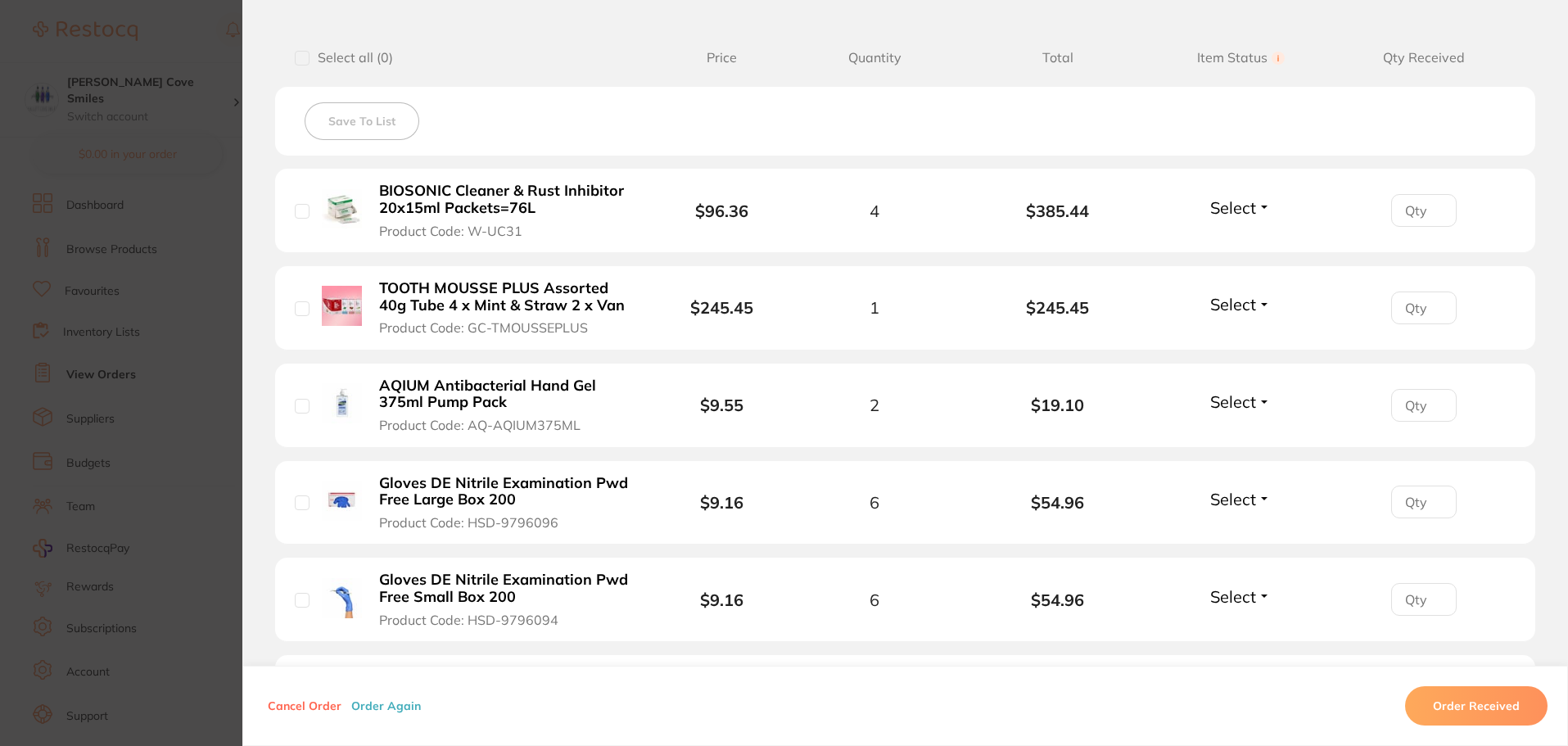
scroll to position [246, 0]
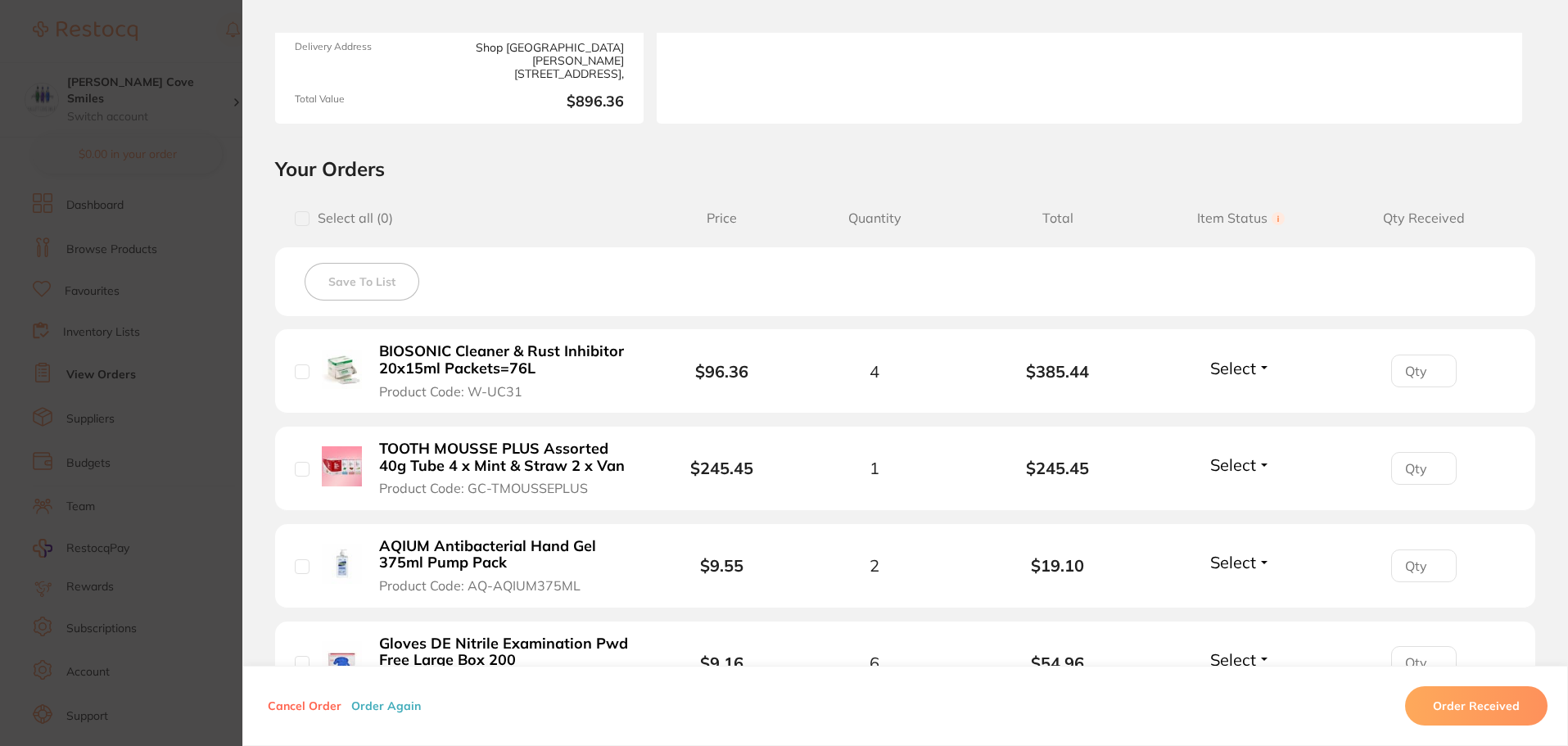
click at [1259, 365] on button "Select" at bounding box center [1241, 368] width 71 height 21
click at [1253, 399] on span "Received" at bounding box center [1241, 403] width 41 height 12
click at [1259, 462] on button "Select" at bounding box center [1241, 465] width 71 height 21
click at [1251, 494] on span "Received" at bounding box center [1241, 500] width 41 height 12
click at [1259, 564] on button "Select" at bounding box center [1241, 562] width 71 height 21
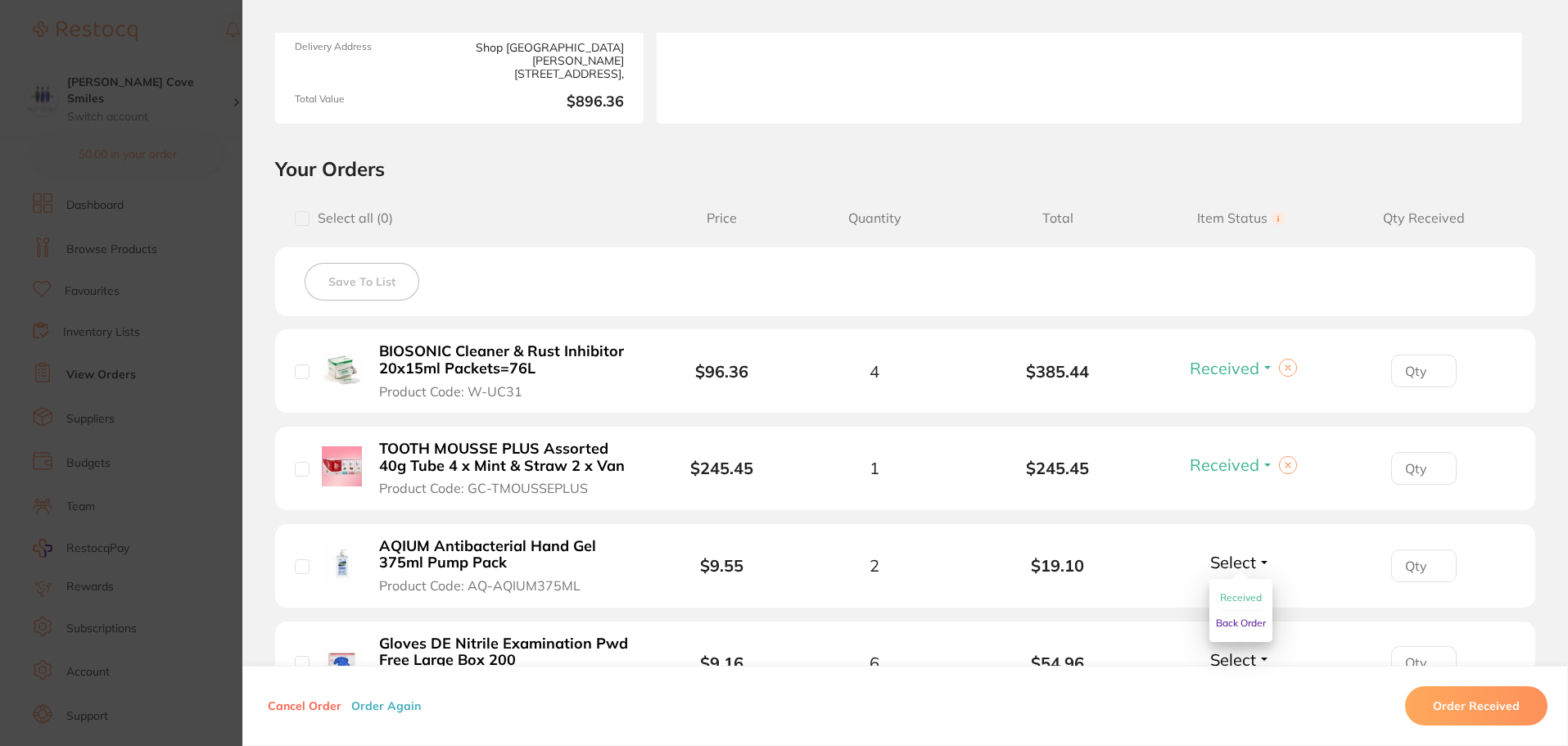
click at [1246, 589] on button "Received" at bounding box center [1241, 598] width 41 height 25
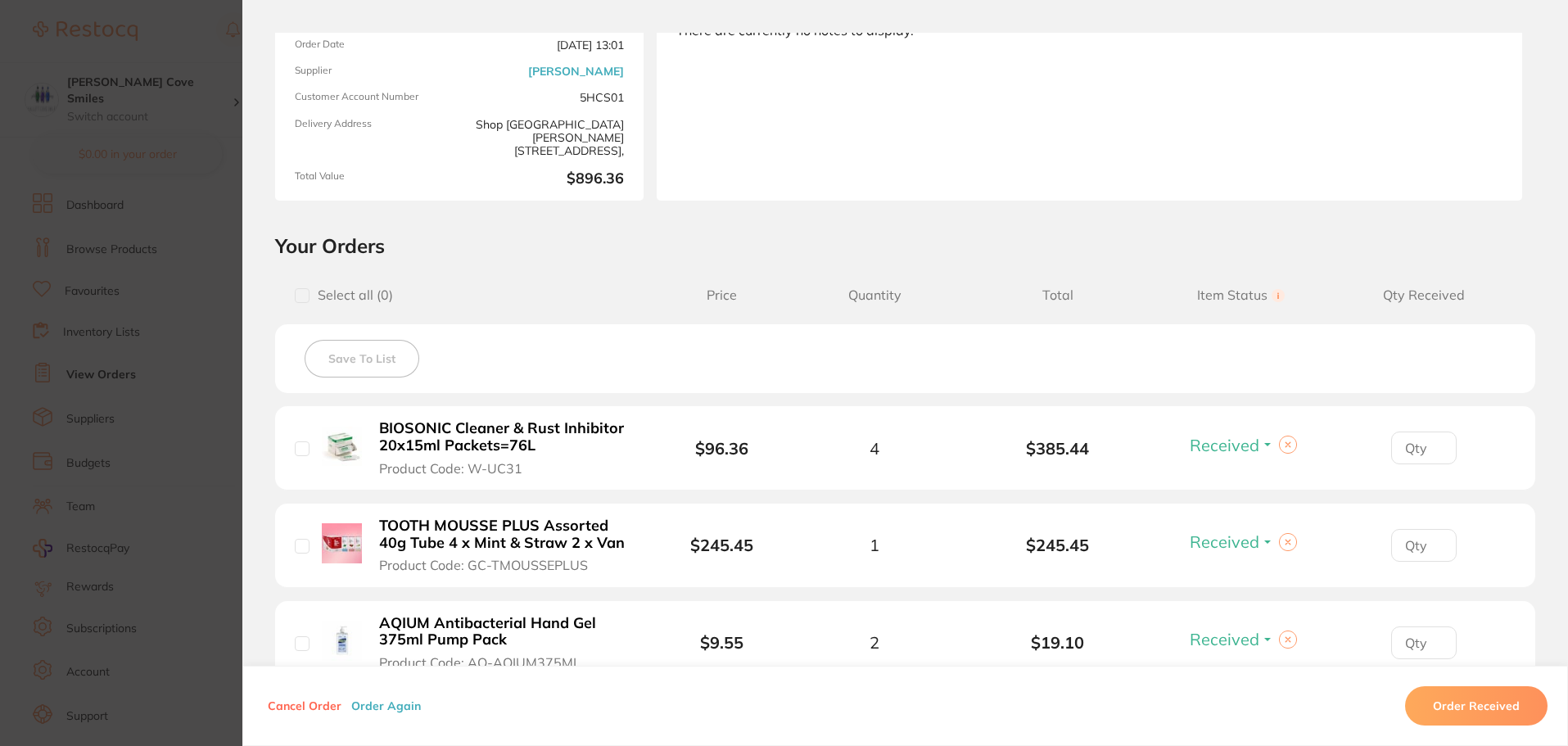
scroll to position [0, 0]
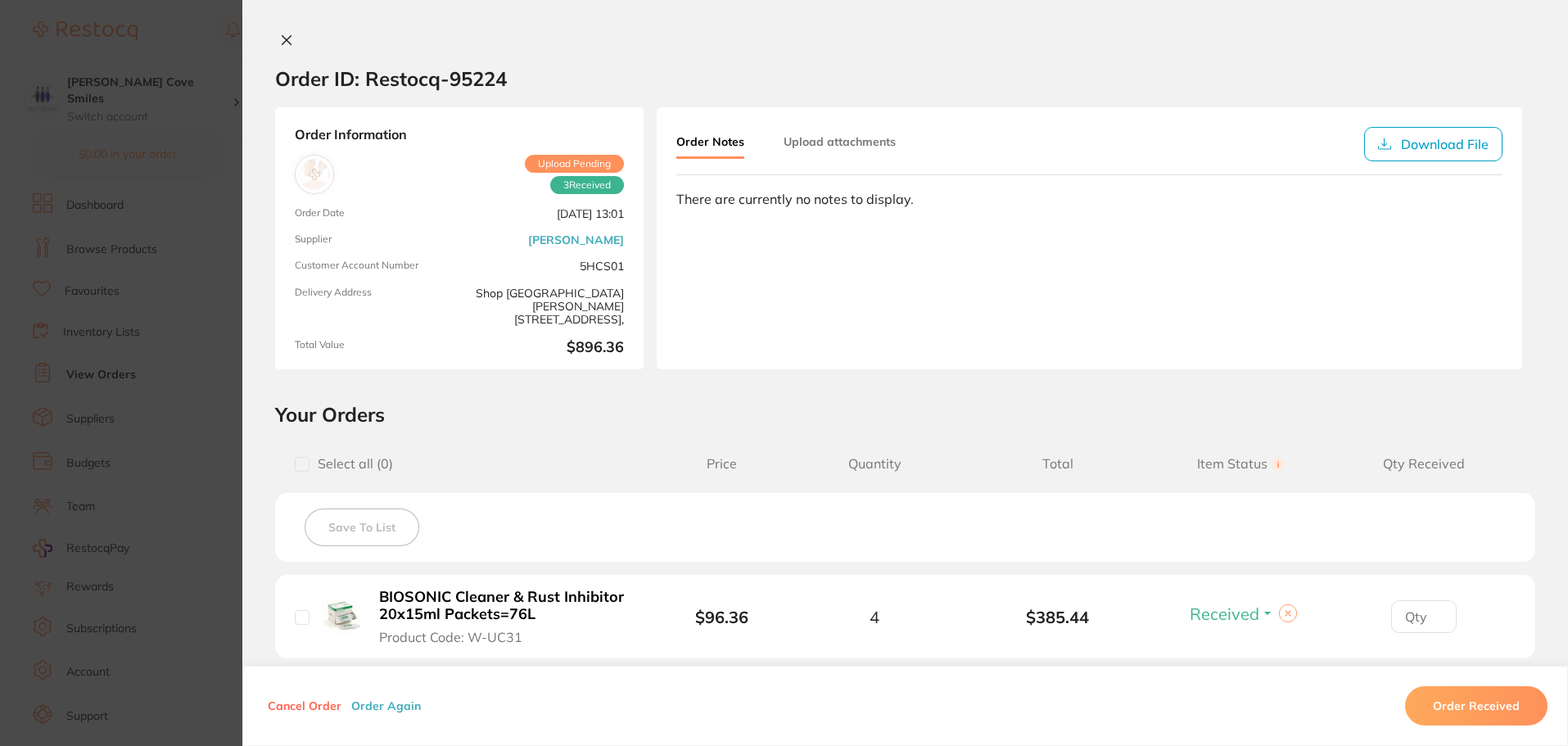
click at [280, 39] on icon at bounding box center [286, 40] width 13 height 13
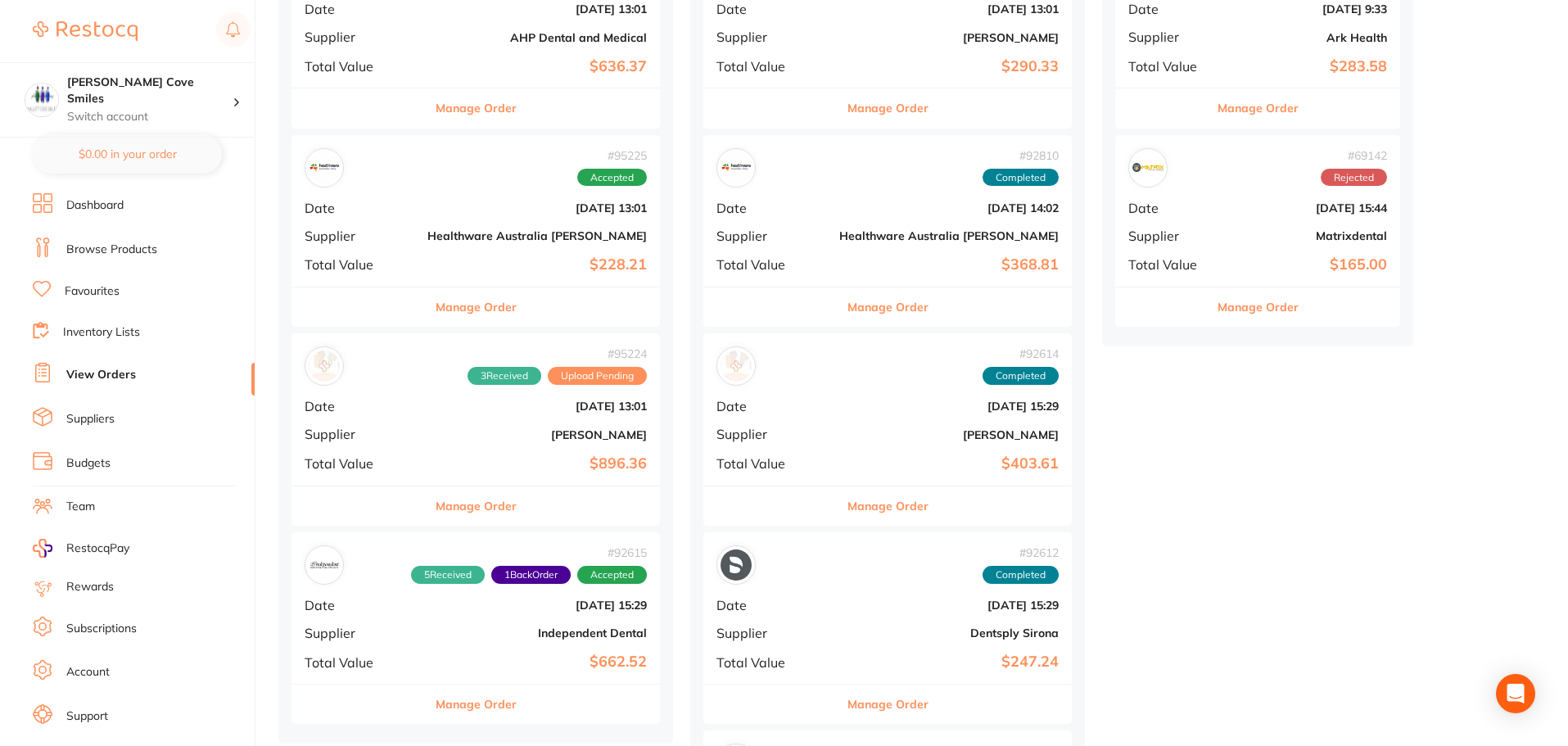
click at [436, 304] on button "Manage Order" at bounding box center [476, 307] width 81 height 40
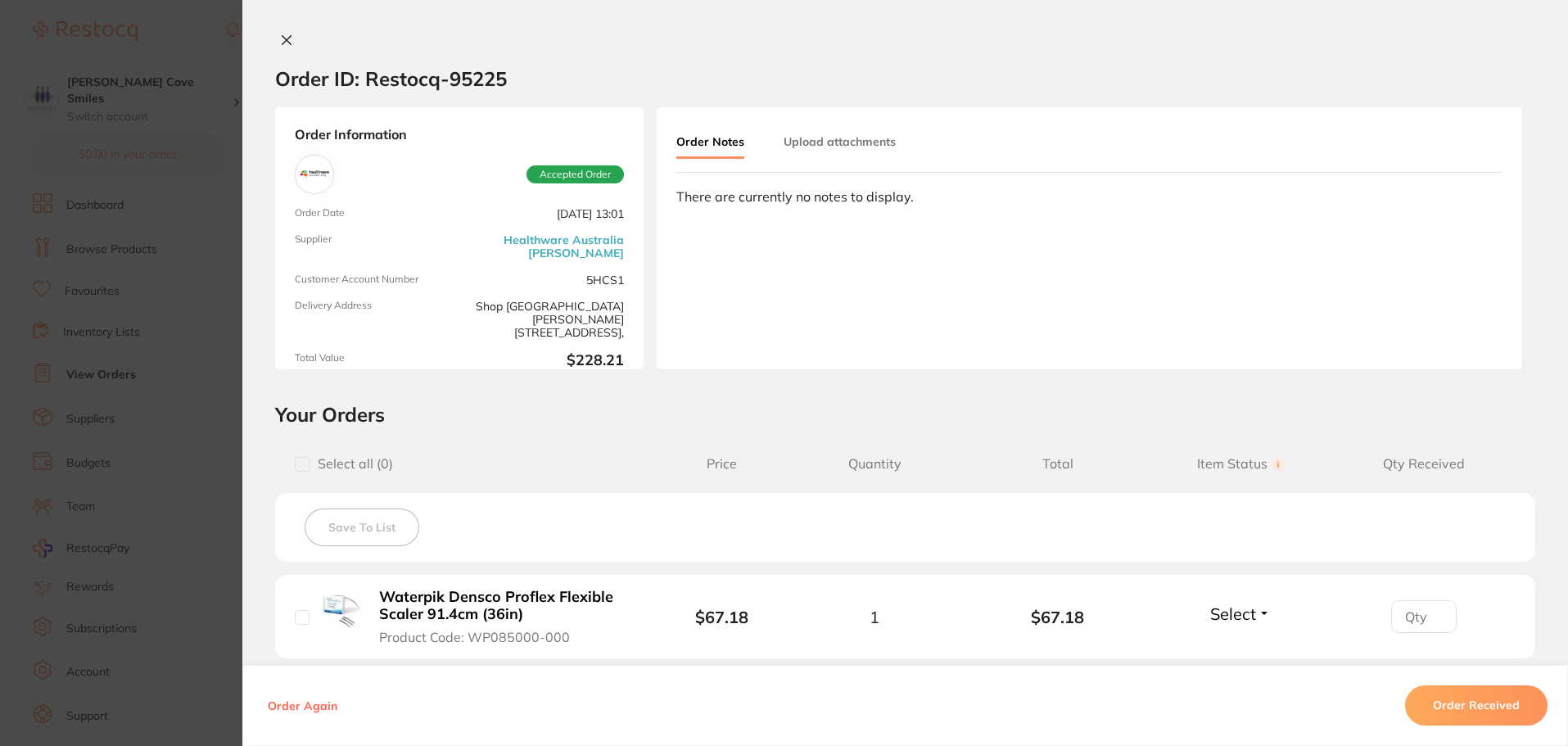
click at [283, 36] on icon at bounding box center [287, 41] width 9 height 9
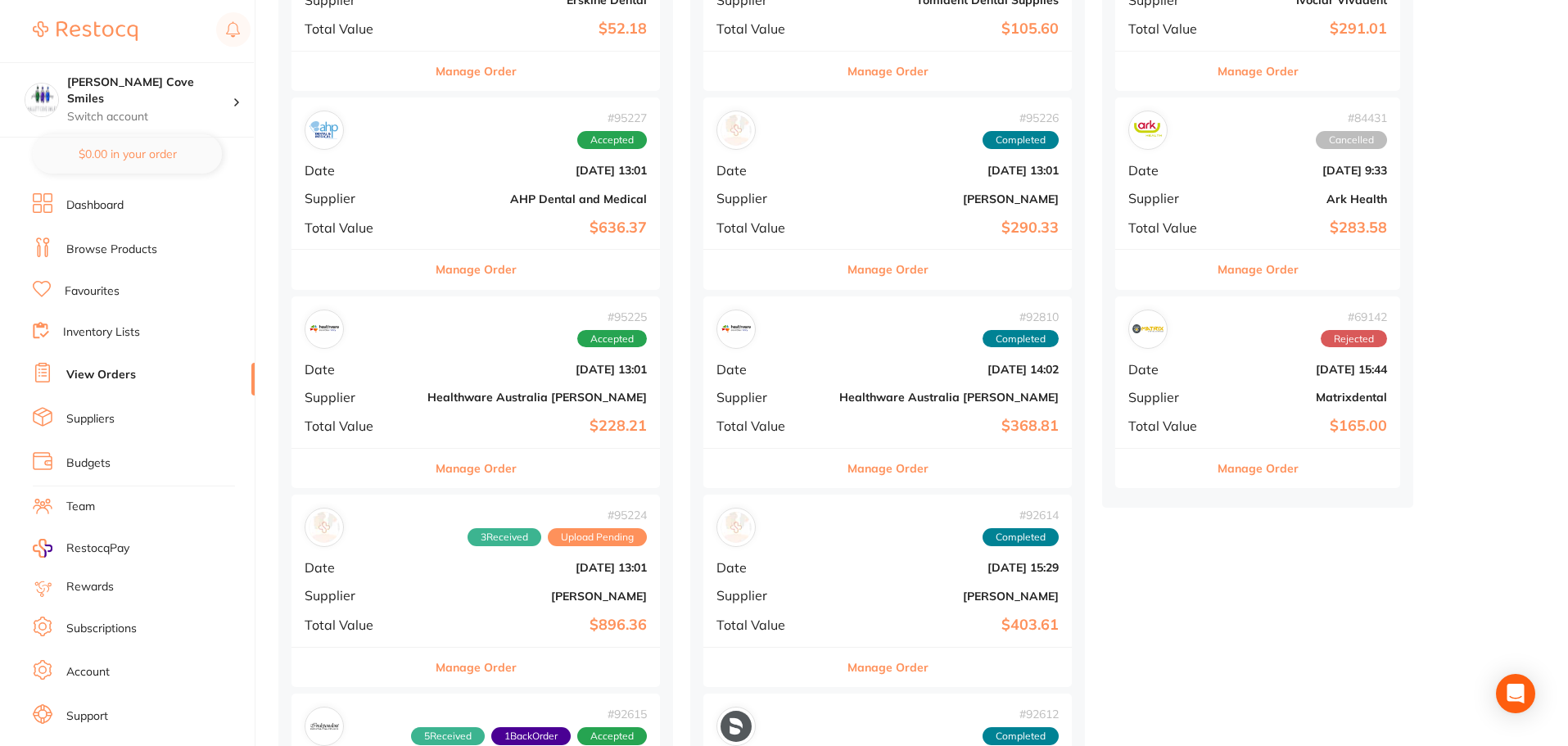
scroll to position [328, 0]
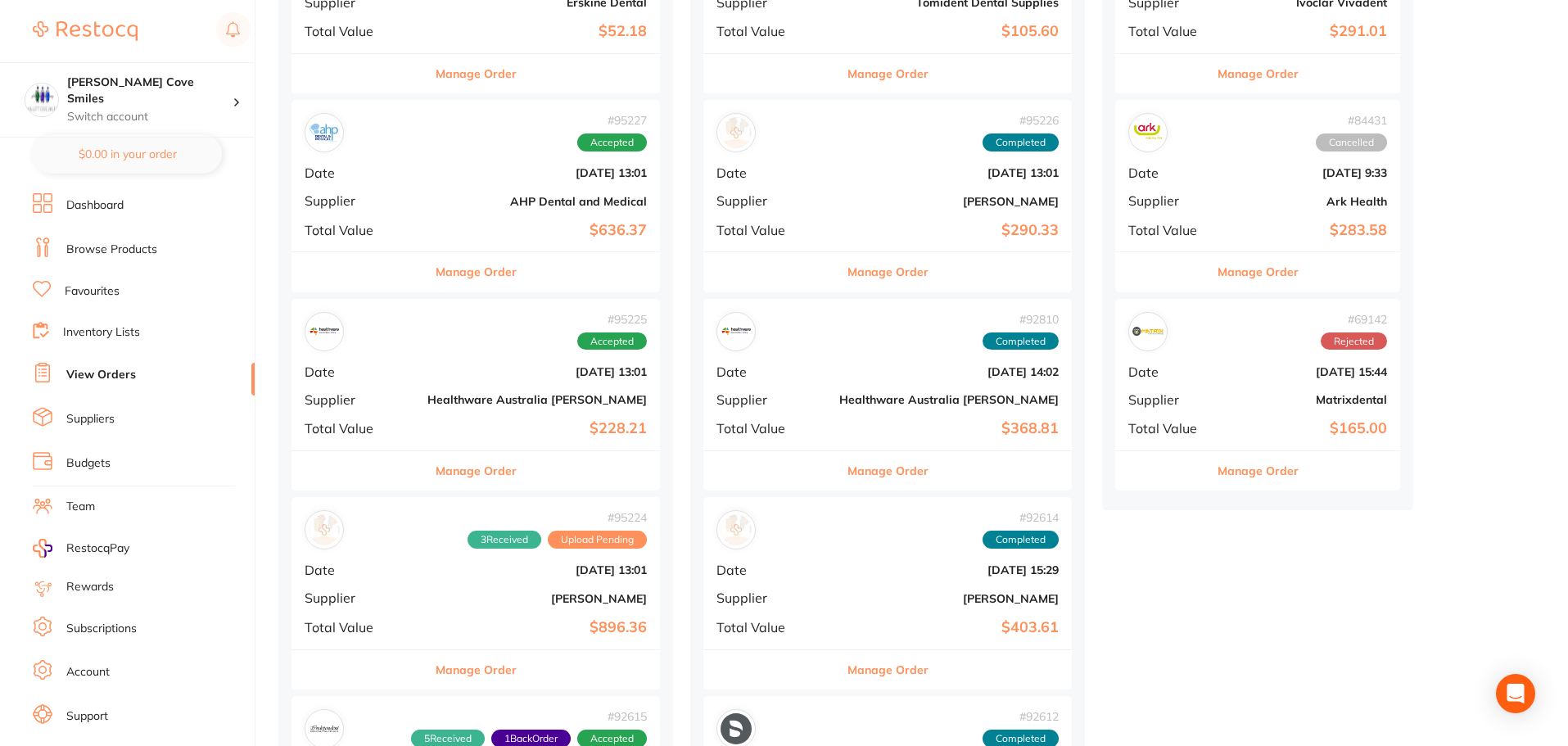
click at [436, 467] on button "Manage Order" at bounding box center [476, 471] width 81 height 40
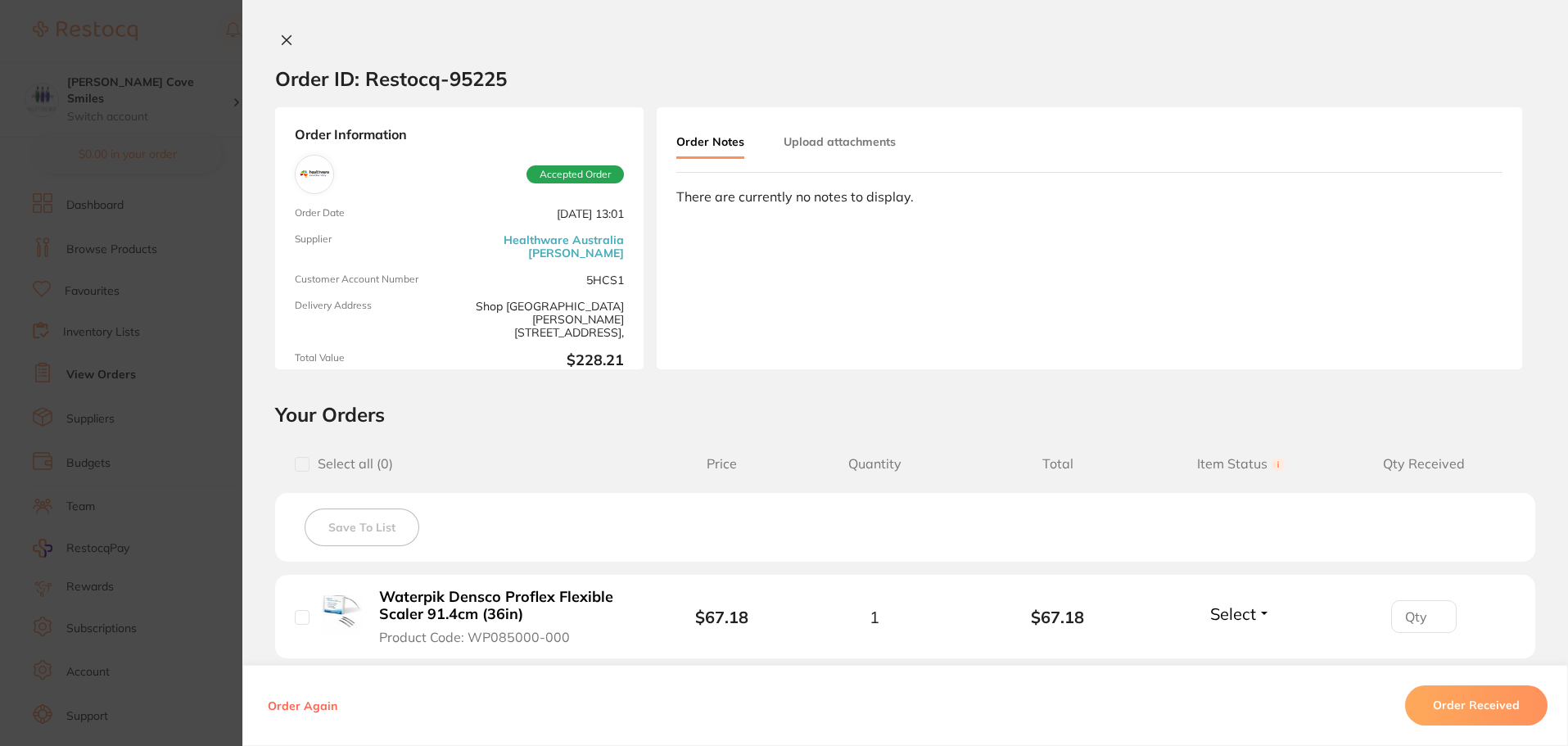
click at [280, 40] on icon at bounding box center [286, 40] width 13 height 13
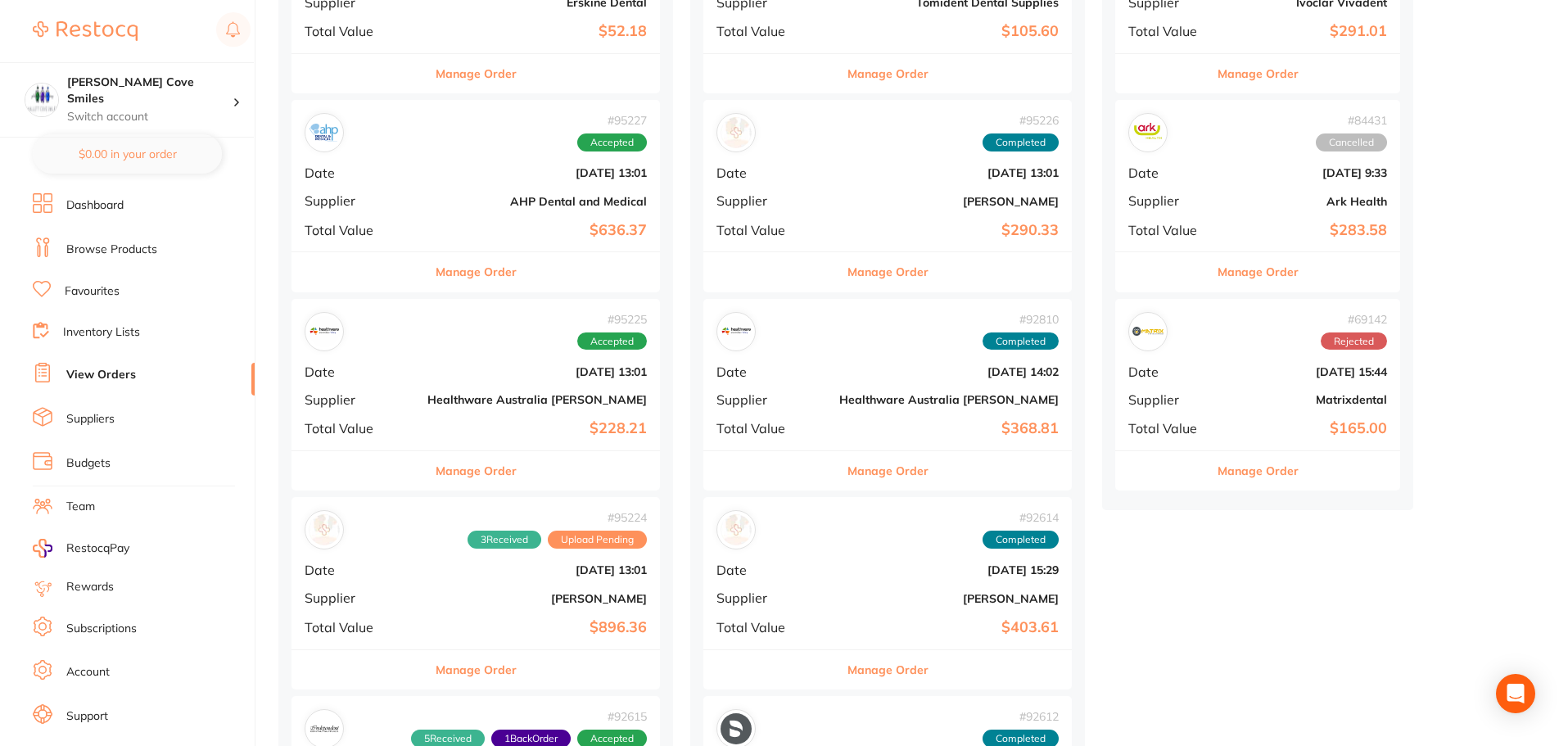
click at [436, 271] on button "Manage Order" at bounding box center [476, 272] width 81 height 40
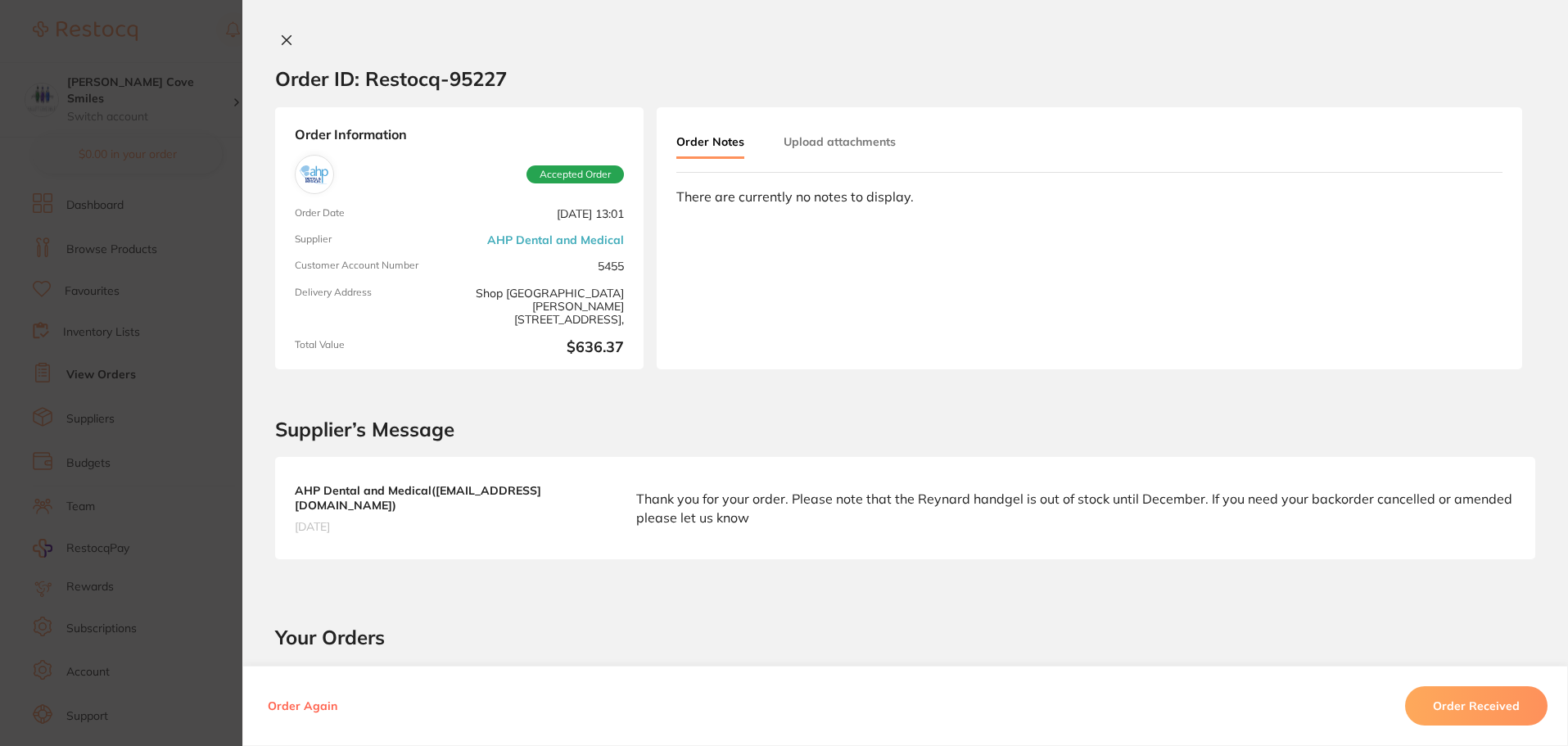
click at [284, 38] on icon at bounding box center [286, 40] width 13 height 13
